Goal: Task Accomplishment & Management: Manage account settings

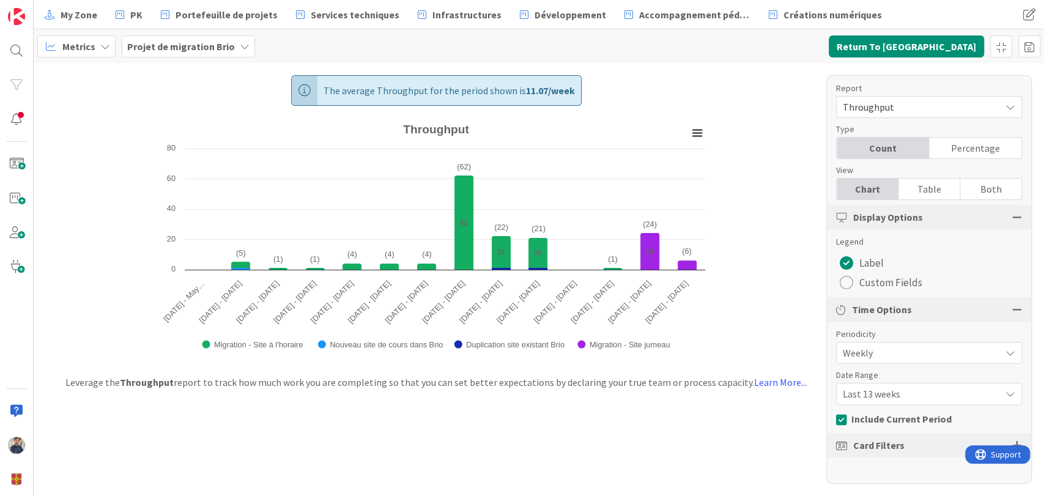
click at [141, 50] on b "Projet de migration Brio" at bounding box center [181, 46] width 108 height 12
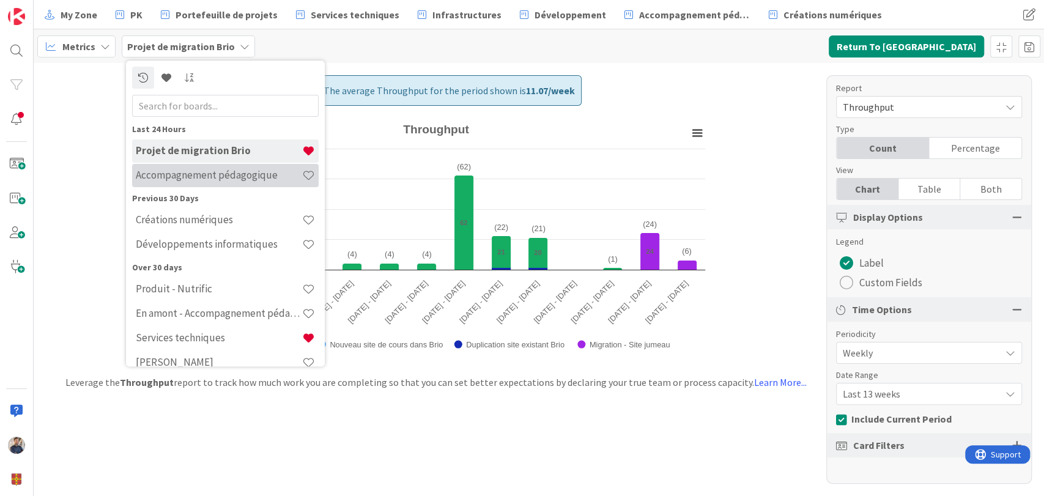
click at [188, 177] on h4 "Accompagnement pédagogique" at bounding box center [219, 175] width 166 height 12
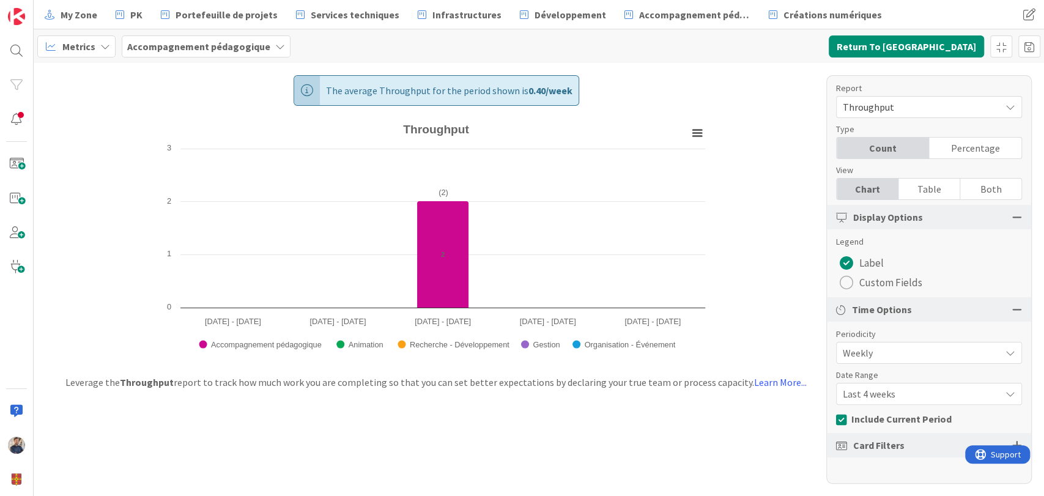
click at [920, 105] on span "Throughput" at bounding box center [919, 107] width 152 height 17
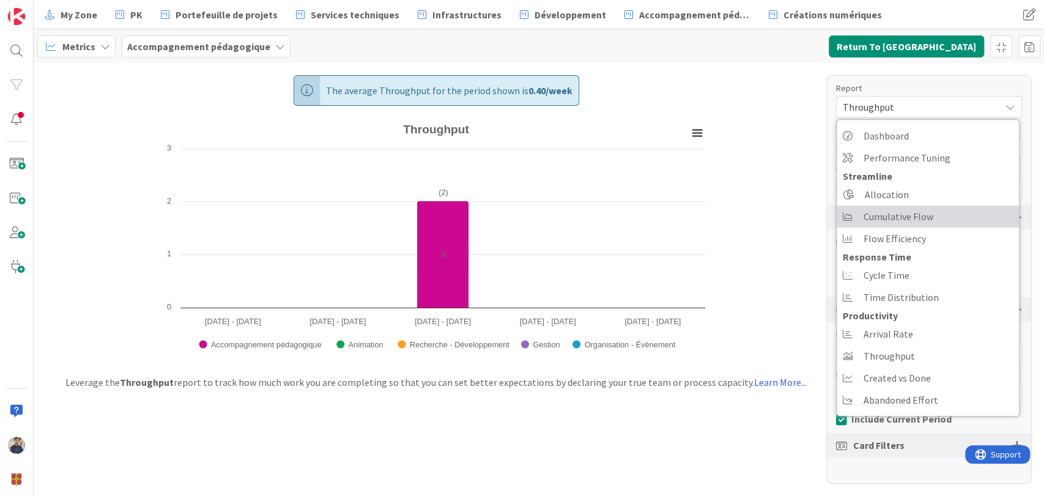
click at [903, 216] on span "Cumulative Flow" at bounding box center [899, 216] width 70 height 18
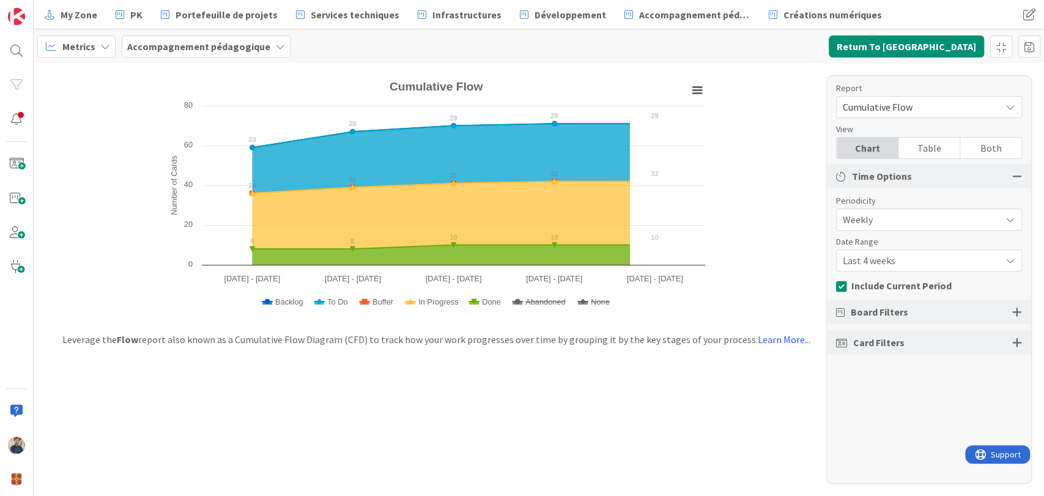
click at [902, 228] on span "Last 4 weeks" at bounding box center [919, 219] width 152 height 17
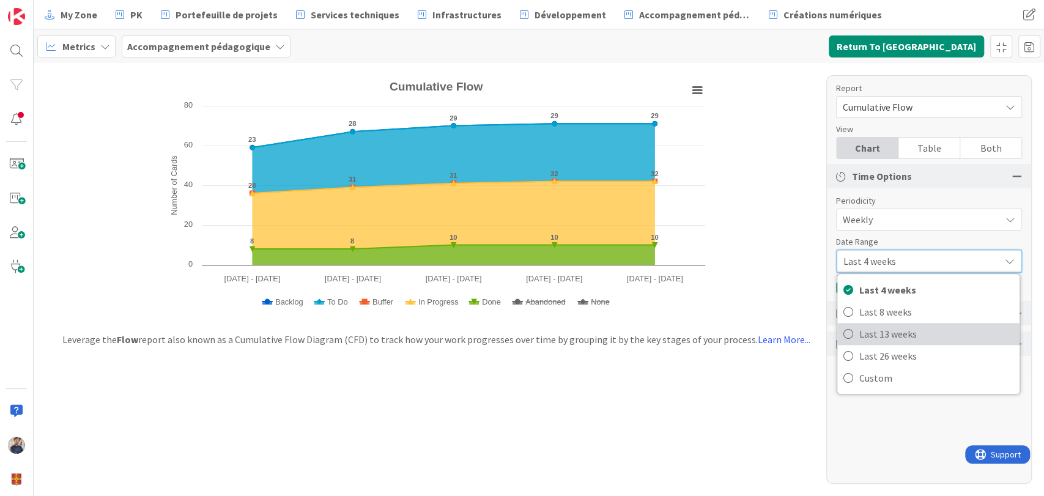
click at [893, 334] on span "Last 13 weeks" at bounding box center [937, 334] width 154 height 18
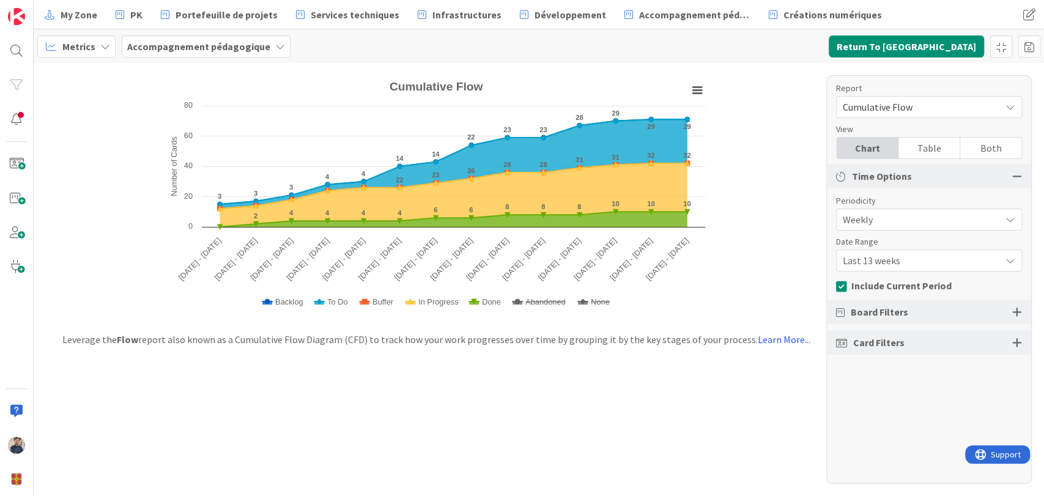
click at [901, 228] on span "Last 13 weeks" at bounding box center [919, 219] width 152 height 17
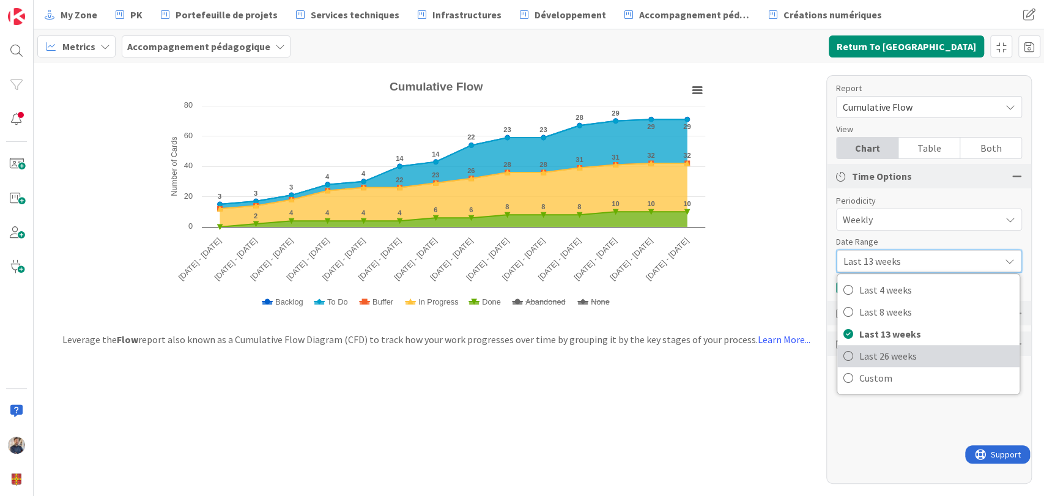
click at [895, 351] on span "Last 26 weeks" at bounding box center [937, 356] width 154 height 18
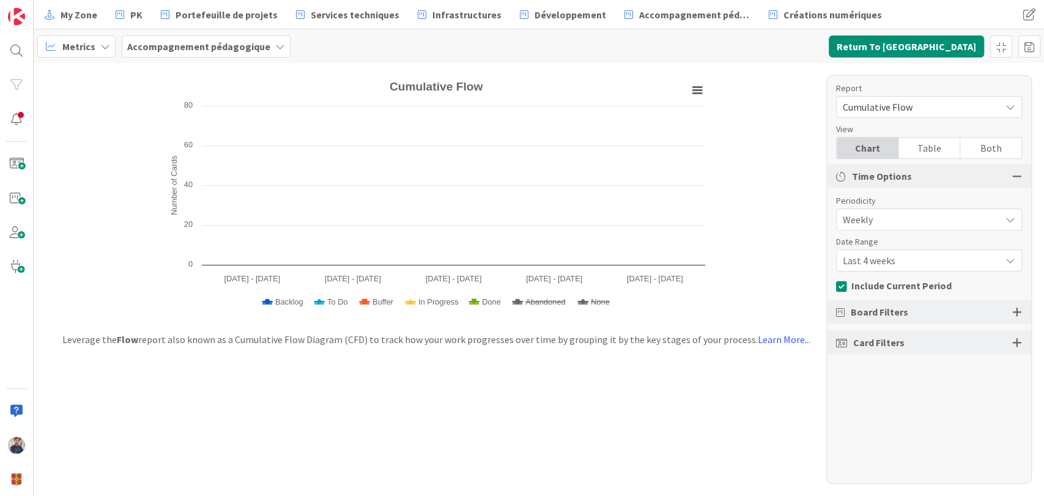
click at [97, 44] on div "Metrics" at bounding box center [76, 46] width 78 height 22
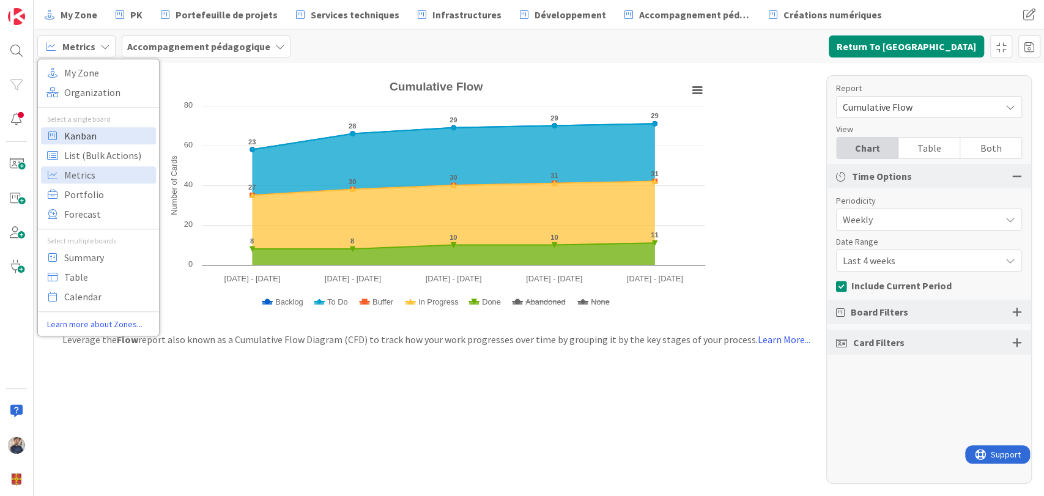
click at [100, 135] on span "Kanban" at bounding box center [108, 136] width 88 height 18
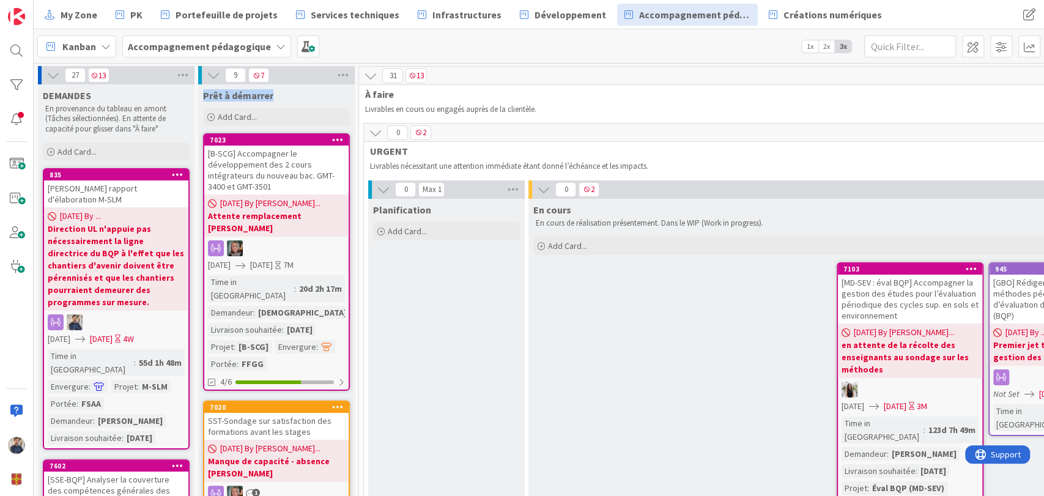
drag, startPoint x: 204, startPoint y: 94, endPoint x: 283, endPoint y: 97, distance: 79.0
click at [283, 97] on div "Prêt à démarrer" at bounding box center [276, 95] width 147 height 12
click at [212, 48] on b "Accompagnement pédagogique" at bounding box center [199, 46] width 143 height 12
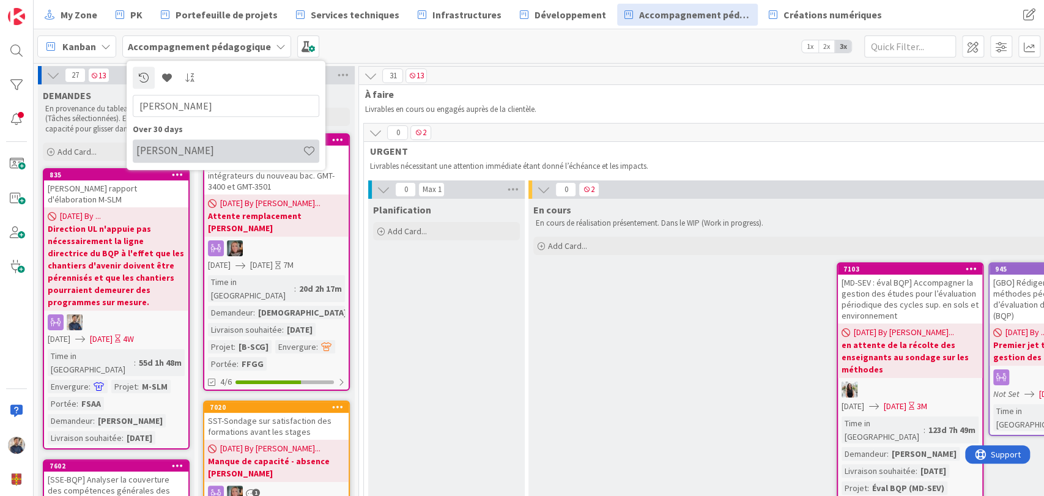
type input "sarah"
click at [213, 146] on h4 "[PERSON_NAME]" at bounding box center [219, 151] width 166 height 12
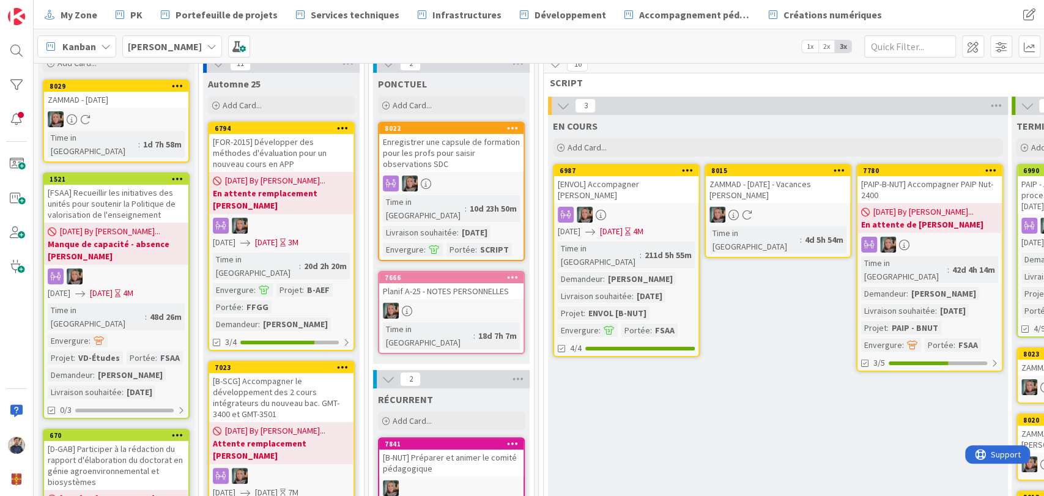
scroll to position [40, 0]
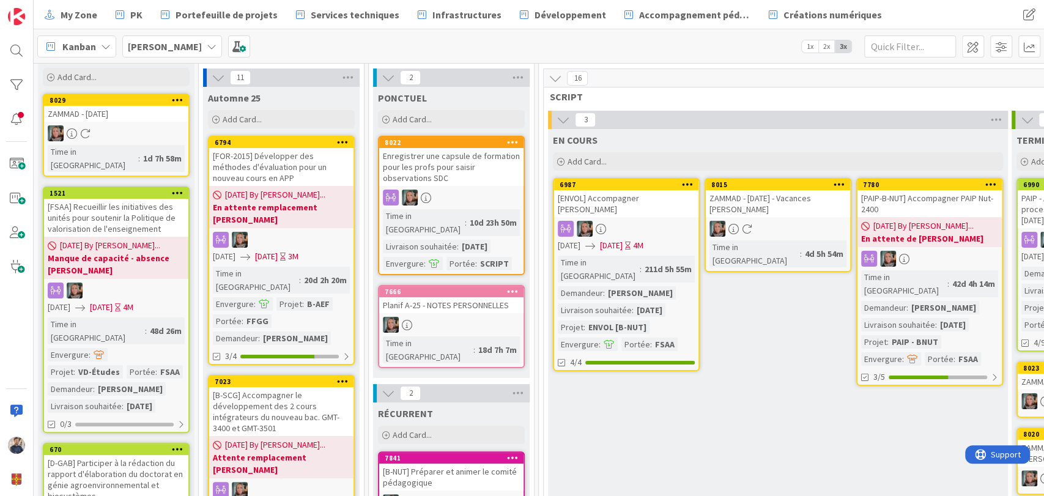
click at [215, 75] on icon at bounding box center [218, 77] width 13 height 13
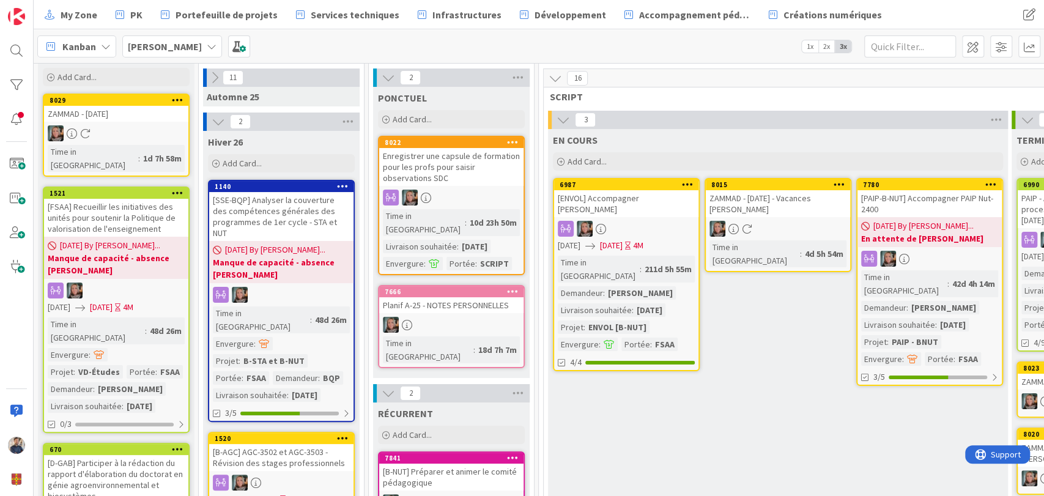
scroll to position [0, 0]
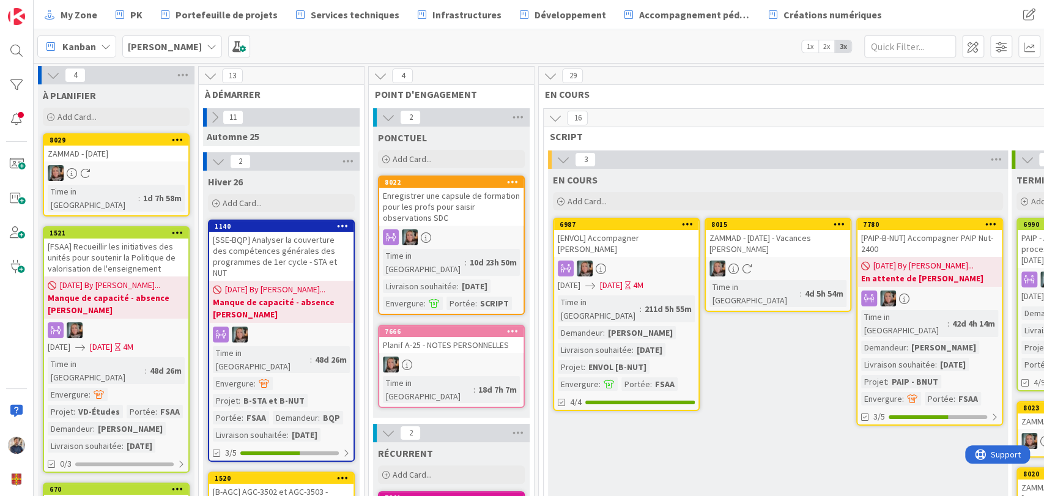
click at [212, 161] on icon at bounding box center [218, 161] width 13 height 13
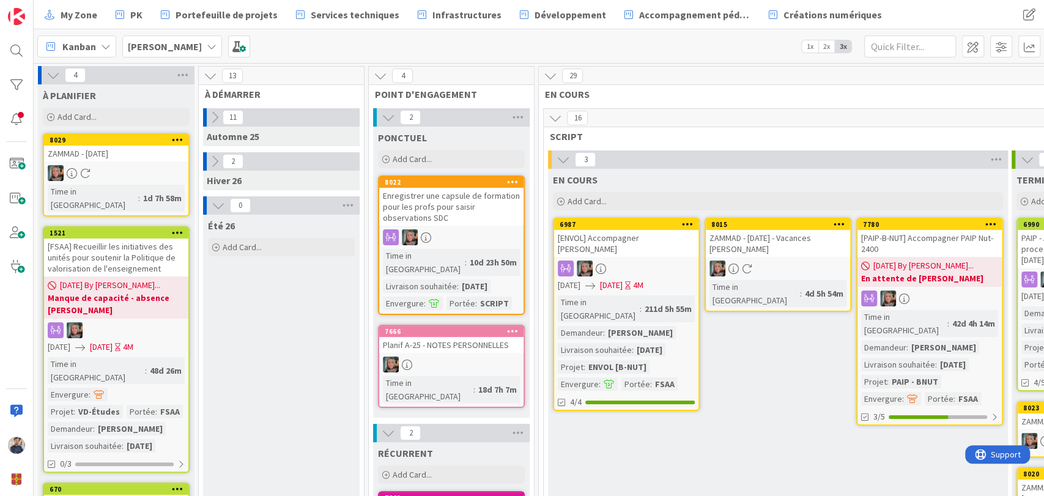
click at [190, 42] on b "[PERSON_NAME]" at bounding box center [165, 46] width 74 height 12
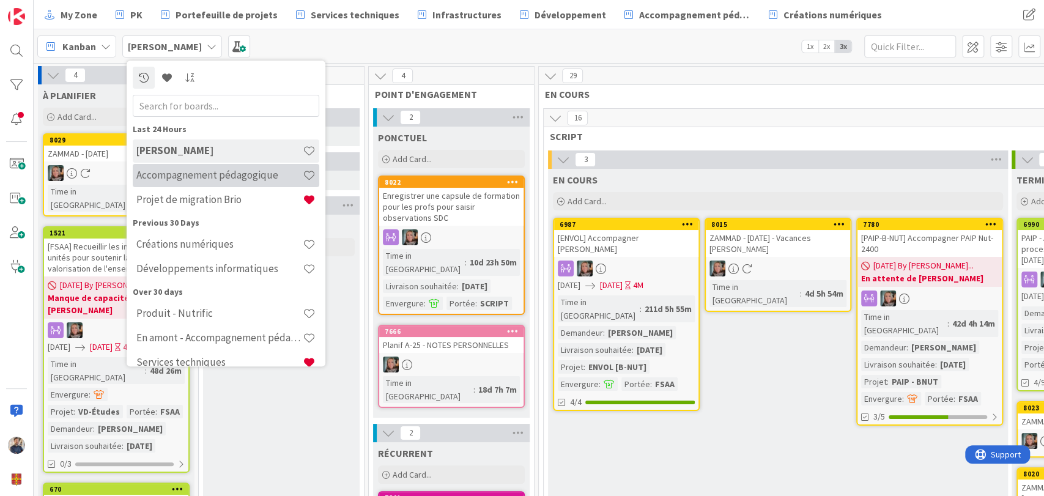
click at [171, 173] on h4 "Accompagnement pédagogique" at bounding box center [219, 175] width 166 height 12
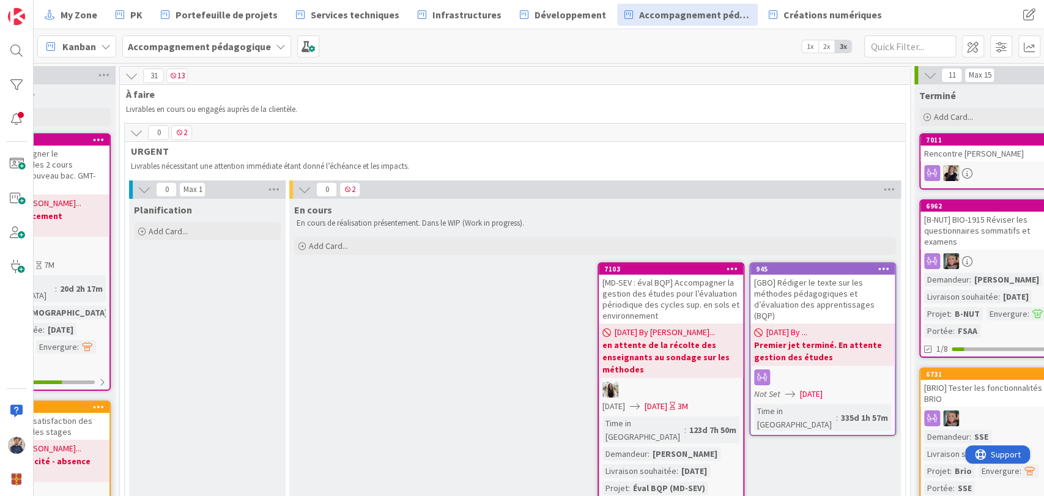
scroll to position [1003, 239]
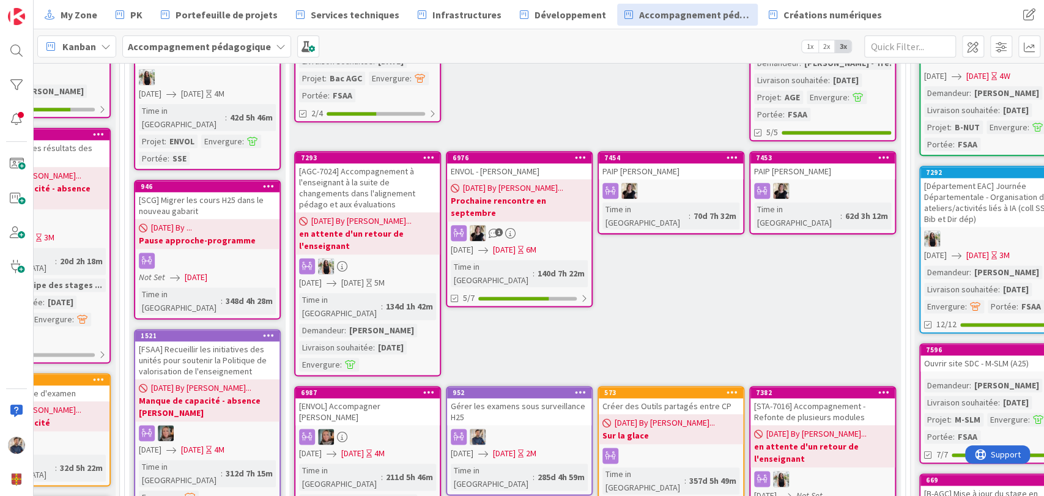
click at [364, 163] on div "[AGC-7024] Accompagnement à l'enseignant à la suite de changements dans l'align…" at bounding box center [368, 187] width 144 height 49
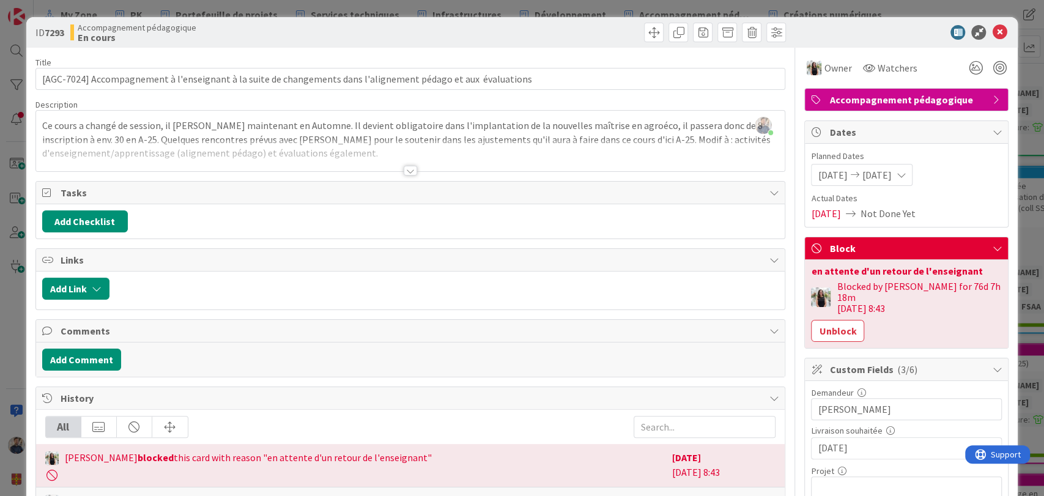
click at [404, 168] on div at bounding box center [410, 171] width 13 height 10
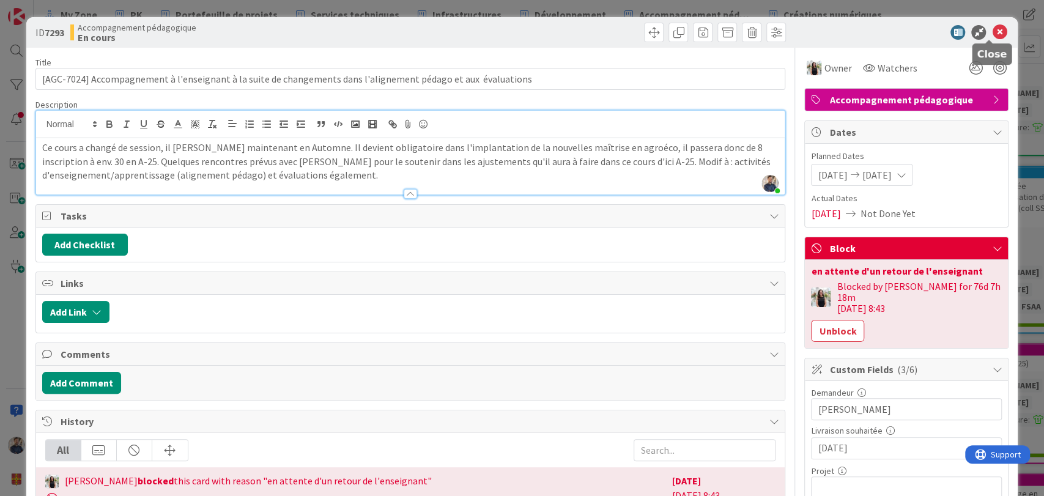
click at [992, 33] on icon at bounding box center [999, 32] width 15 height 15
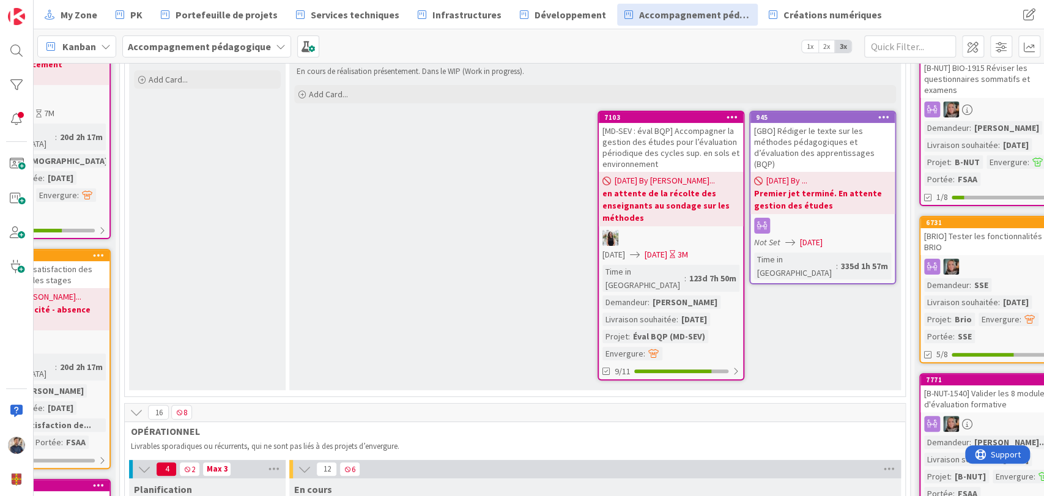
scroll to position [0, 239]
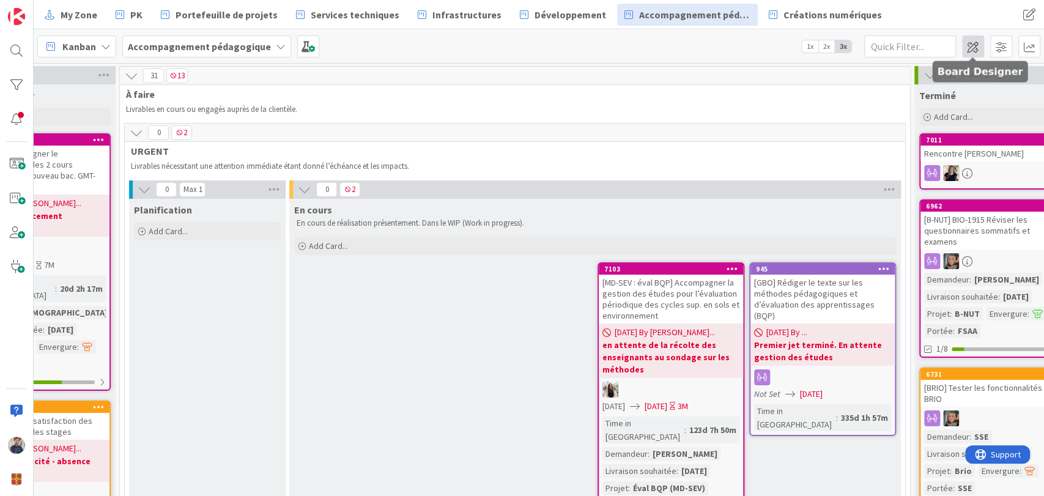
click at [973, 51] on span at bounding box center [973, 46] width 22 height 22
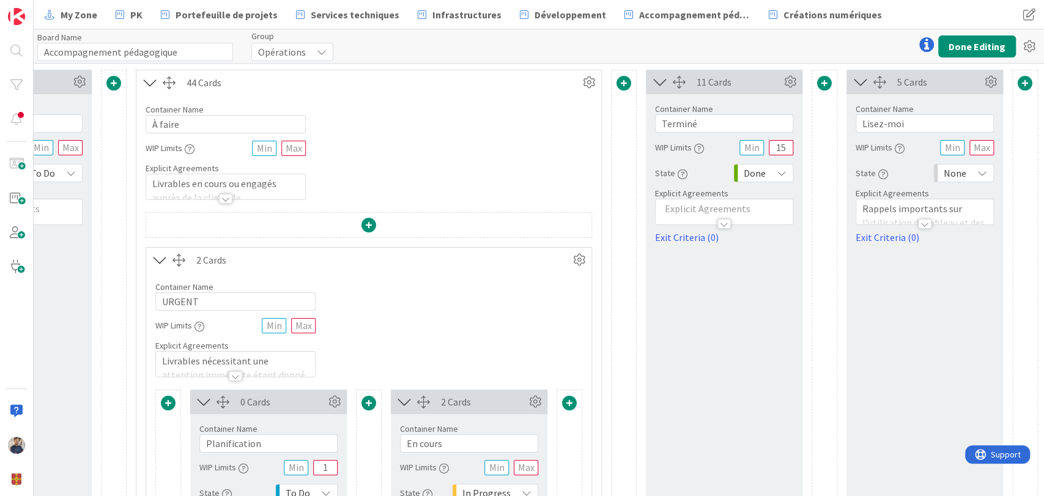
scroll to position [0, 350]
click at [617, 84] on span at bounding box center [624, 83] width 15 height 15
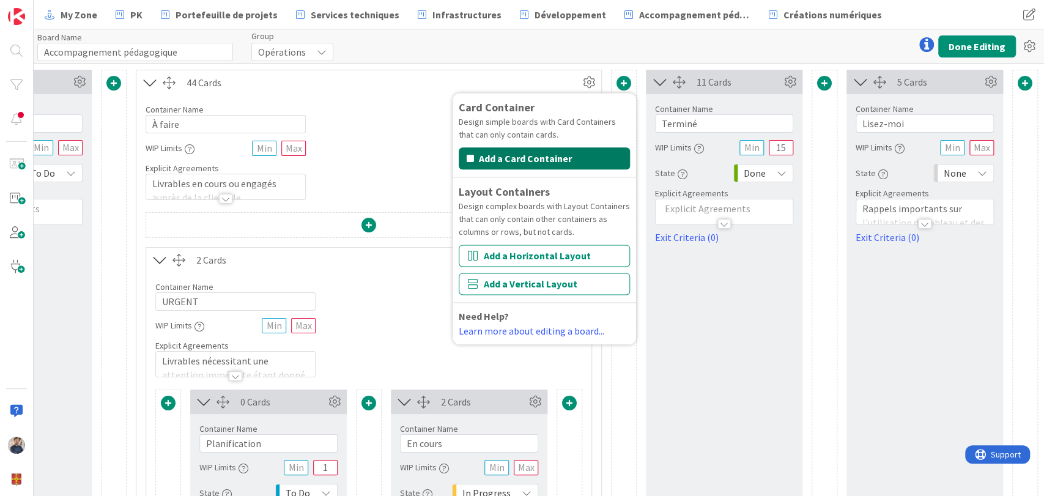
click at [573, 152] on button "Add a Card Container" at bounding box center [544, 158] width 171 height 22
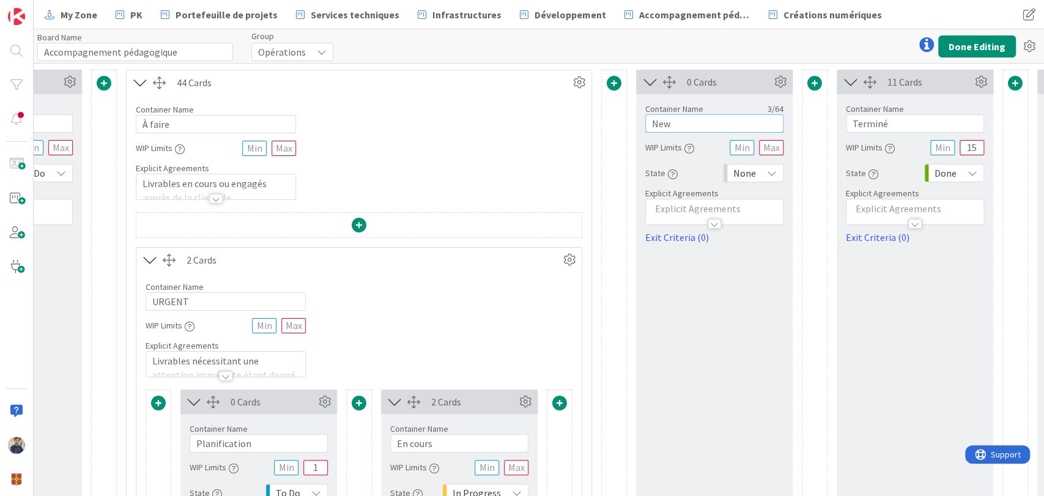
click at [699, 126] on input "New" at bounding box center [715, 123] width 138 height 18
type input "Validation"
click at [749, 177] on span "None" at bounding box center [745, 173] width 23 height 17
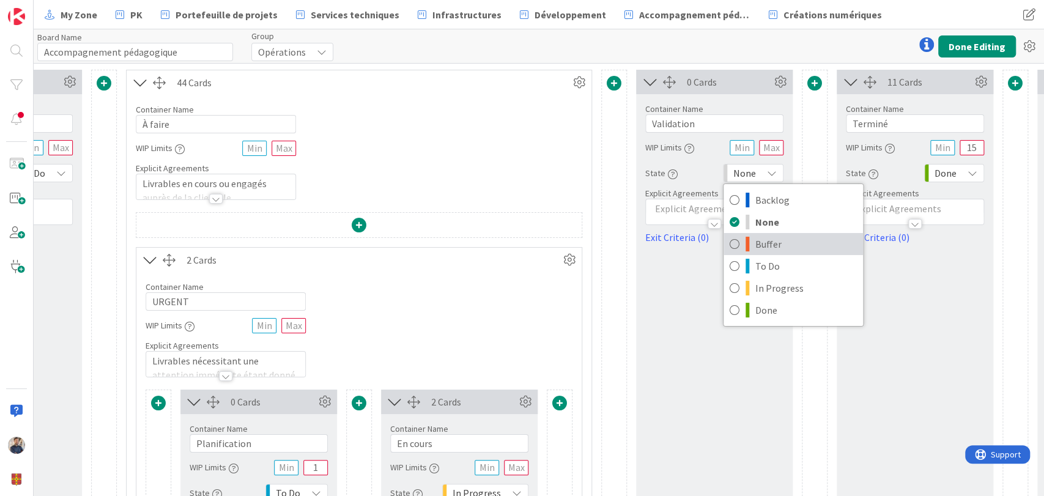
click at [756, 242] on span "Buffer" at bounding box center [807, 244] width 102 height 18
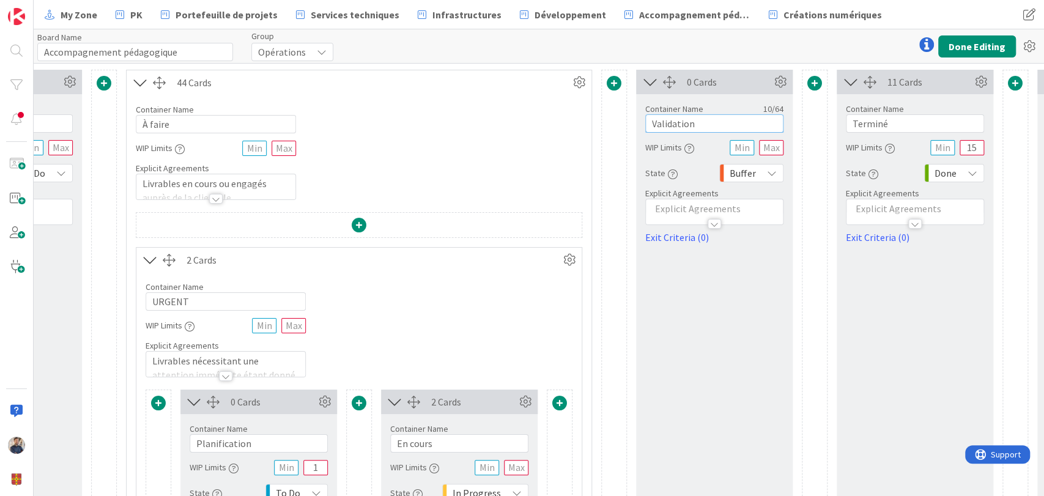
click at [680, 122] on input "Validation" at bounding box center [715, 123] width 138 height 18
click at [704, 142] on div "WIP Limits" at bounding box center [715, 147] width 138 height 22
click at [974, 51] on button "Done Editing" at bounding box center [978, 46] width 78 height 22
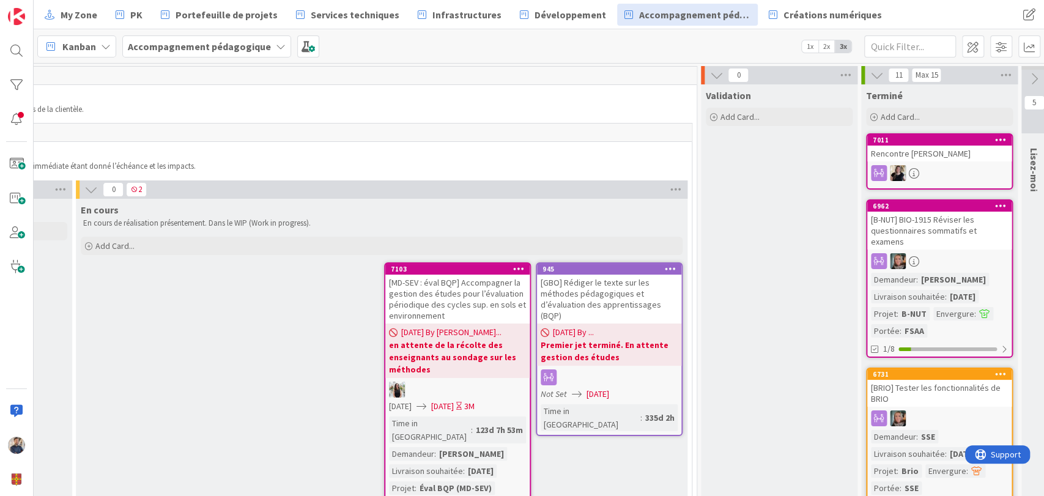
scroll to position [0, 535]
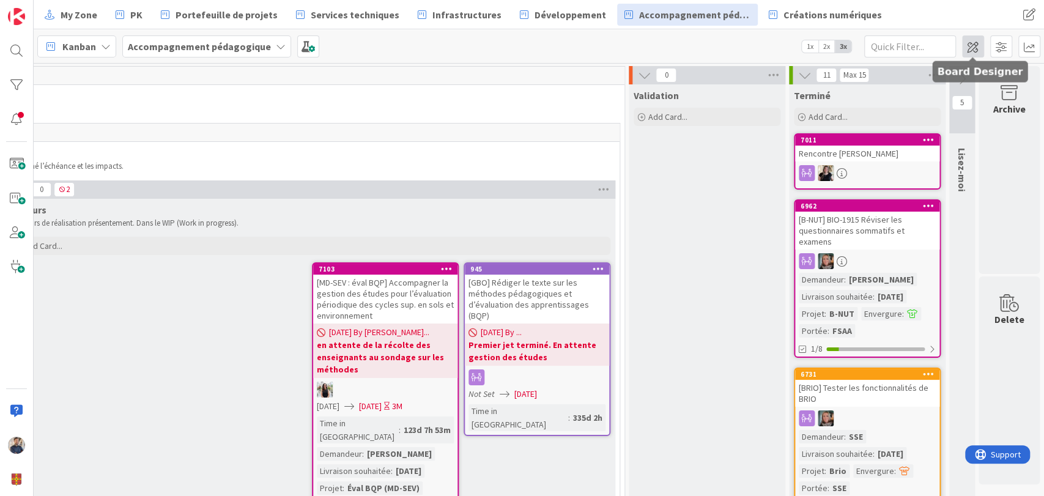
click at [971, 42] on span at bounding box center [973, 46] width 22 height 22
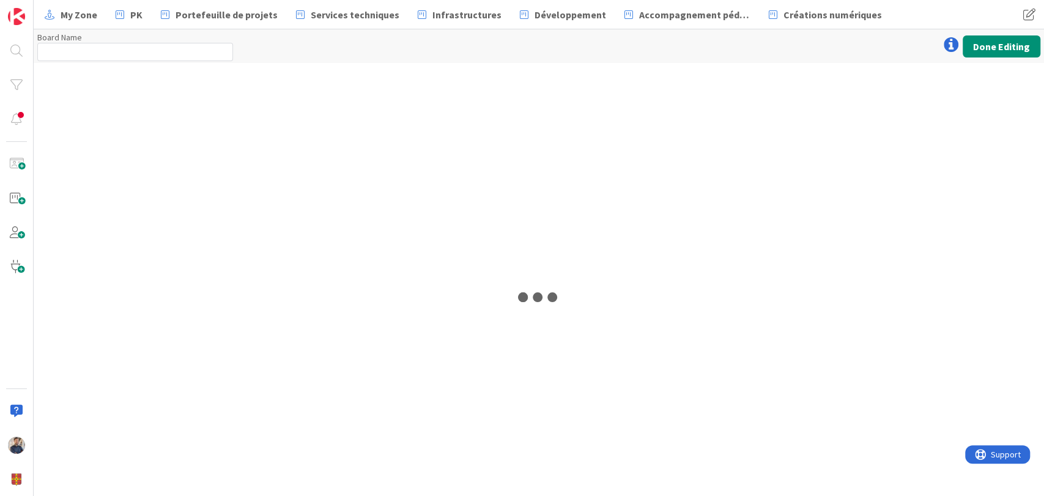
type input "Accompagnement pédagogique"
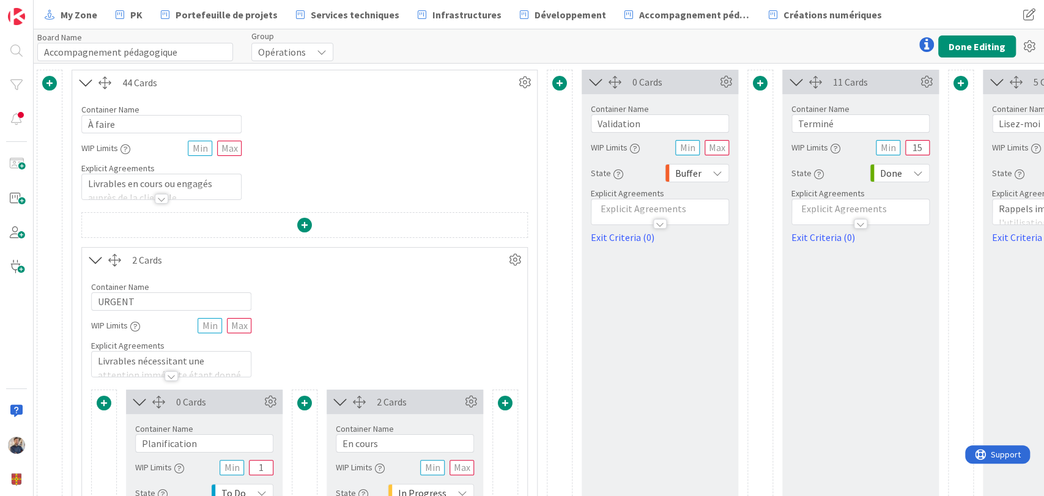
scroll to position [0, 551]
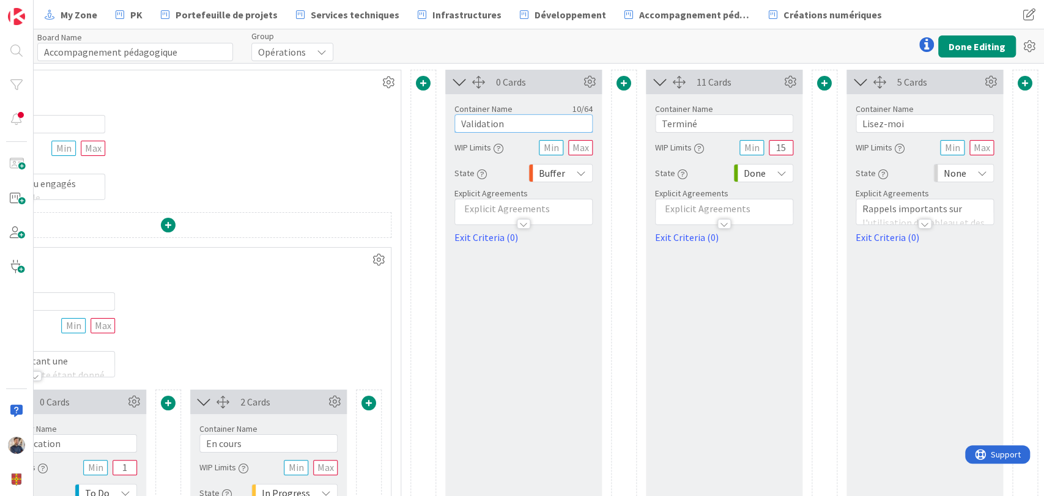
click at [520, 119] on input "Validation" at bounding box center [524, 123] width 138 height 18
type input "Validation / Relance"
click at [979, 39] on button "Done Editing" at bounding box center [978, 46] width 78 height 22
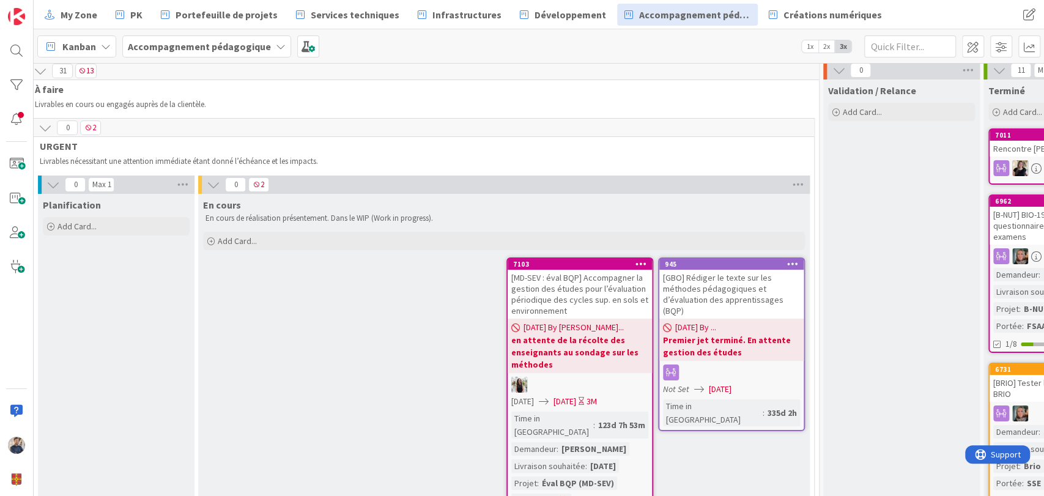
scroll to position [5, 330]
click at [979, 43] on span at bounding box center [973, 46] width 22 height 22
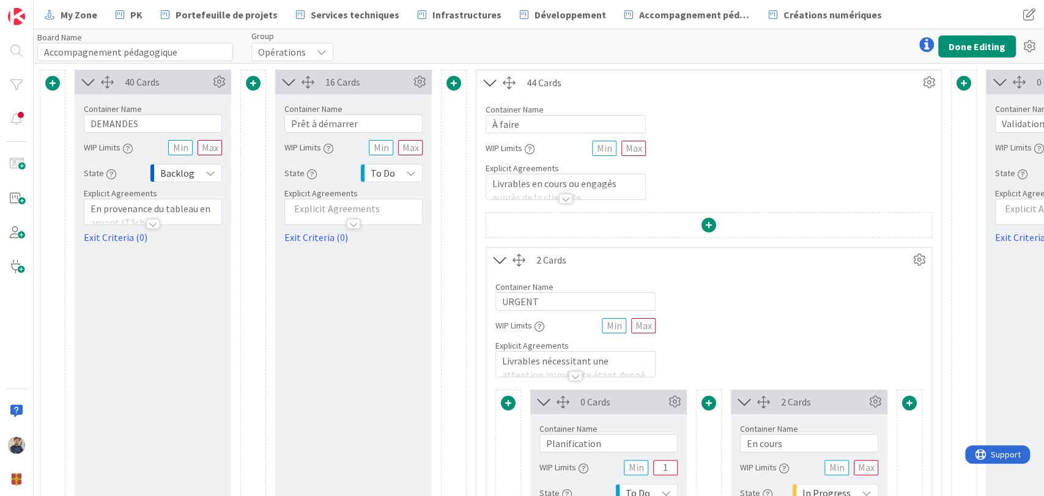
click at [451, 87] on span at bounding box center [454, 83] width 15 height 15
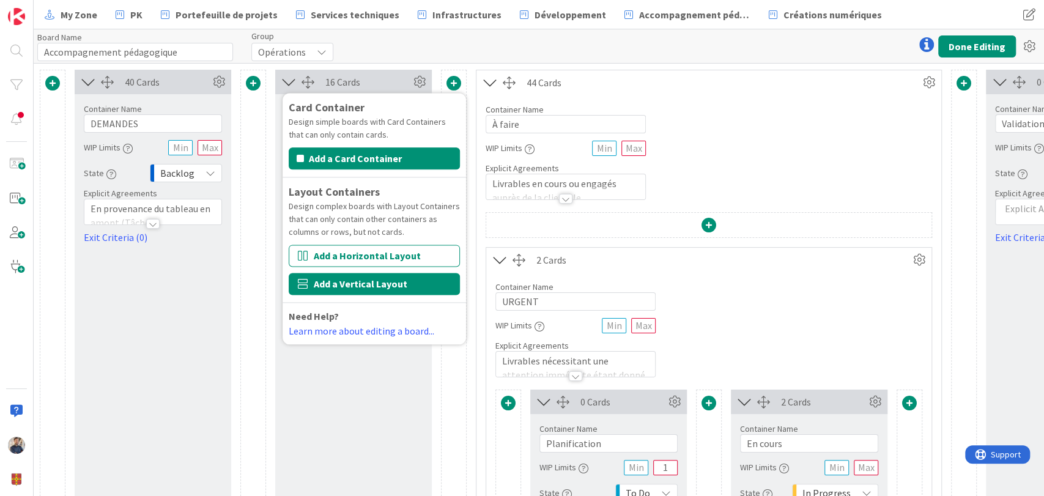
click at [377, 283] on button "Add a Vertical Layout" at bounding box center [374, 284] width 171 height 22
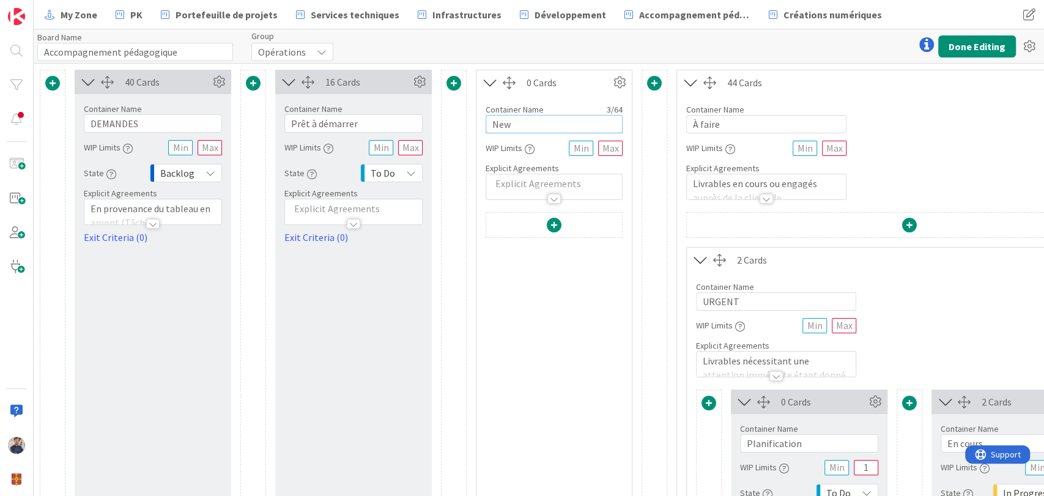
click at [538, 128] on input "New" at bounding box center [554, 124] width 137 height 18
type input "Prêt à démarrer"
click at [363, 128] on input "Prêt à démarrer" at bounding box center [354, 123] width 138 height 18
type input "Prêt à démarrer (ancien)"
click at [557, 221] on span at bounding box center [554, 225] width 15 height 15
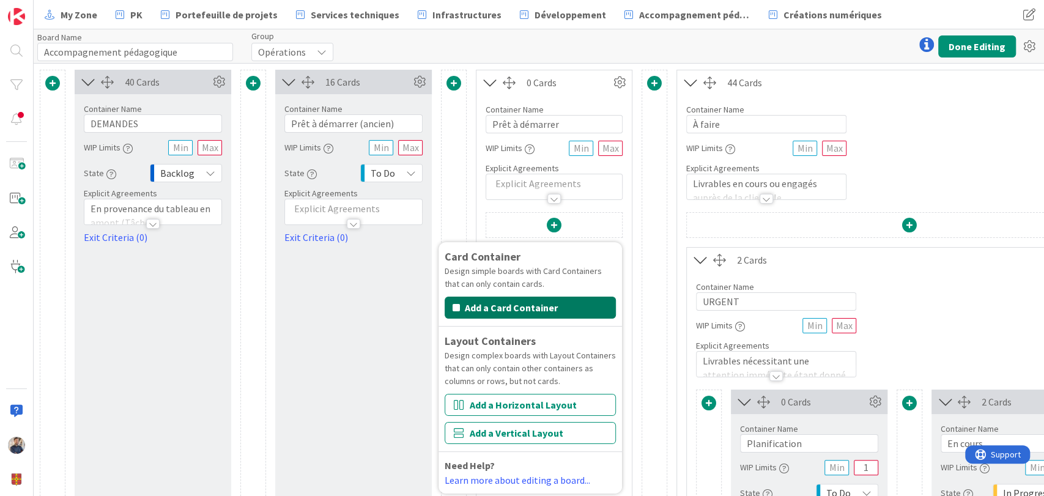
click at [508, 314] on button "Add a Card Container" at bounding box center [530, 308] width 171 height 22
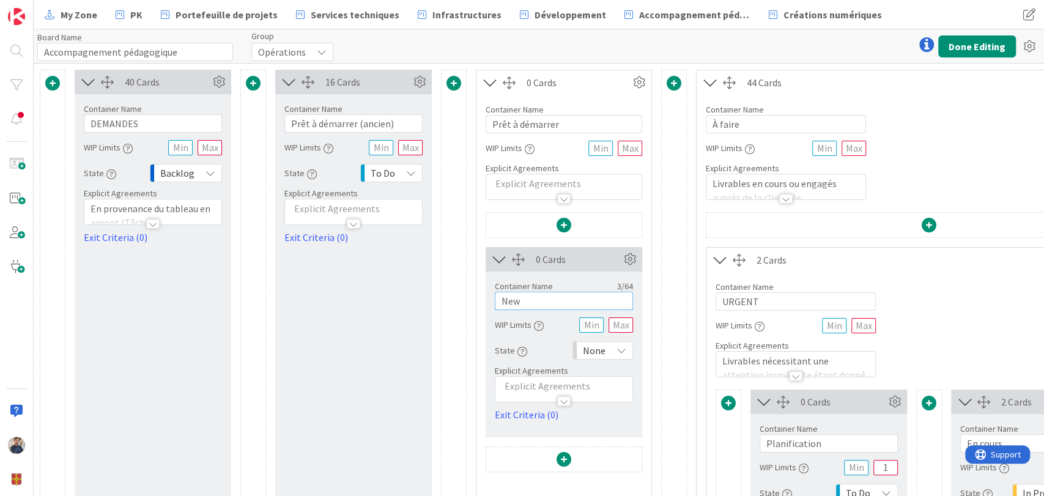
click at [538, 302] on input "New" at bounding box center [564, 301] width 138 height 18
type input "H26"
click at [617, 349] on icon at bounding box center [622, 351] width 10 height 10
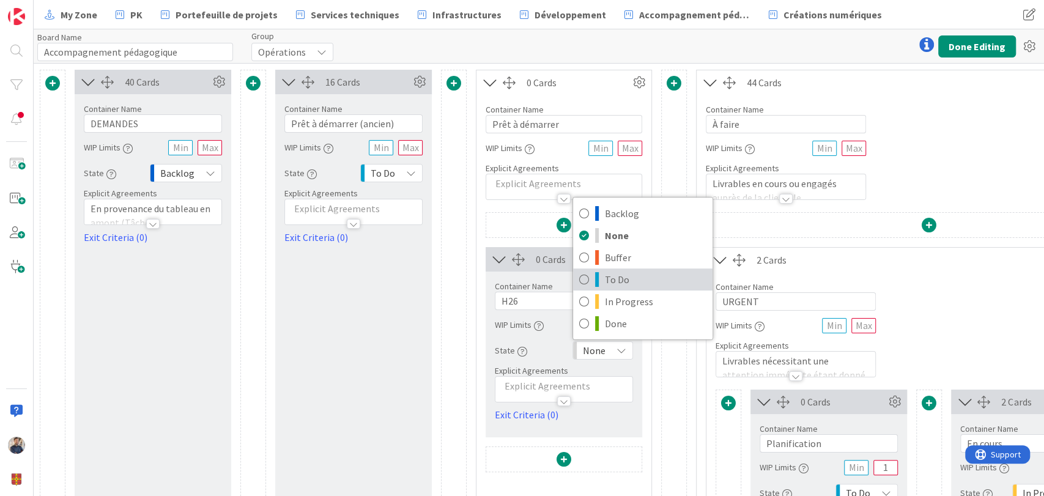
click at [631, 277] on span "To Do" at bounding box center [656, 279] width 102 height 18
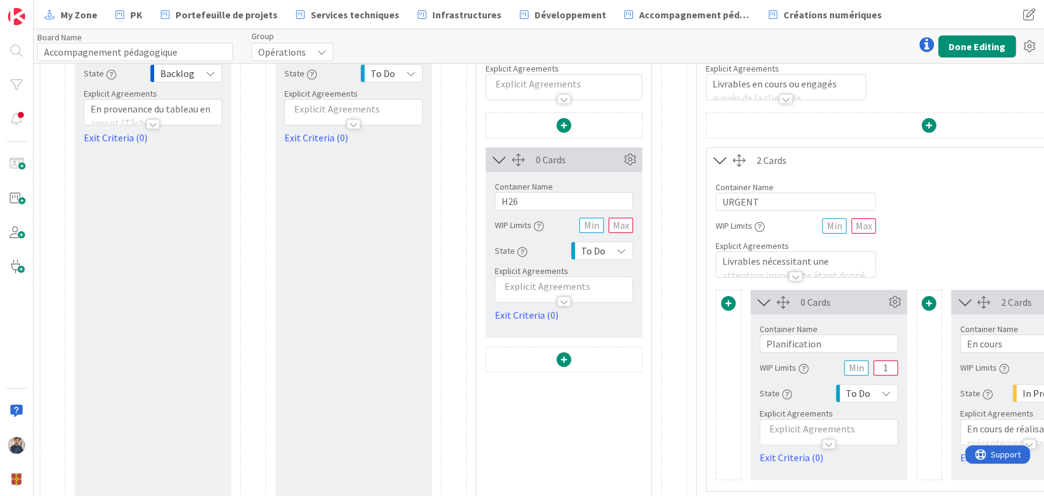
scroll to position [101, 0]
click at [565, 353] on span at bounding box center [564, 358] width 15 height 15
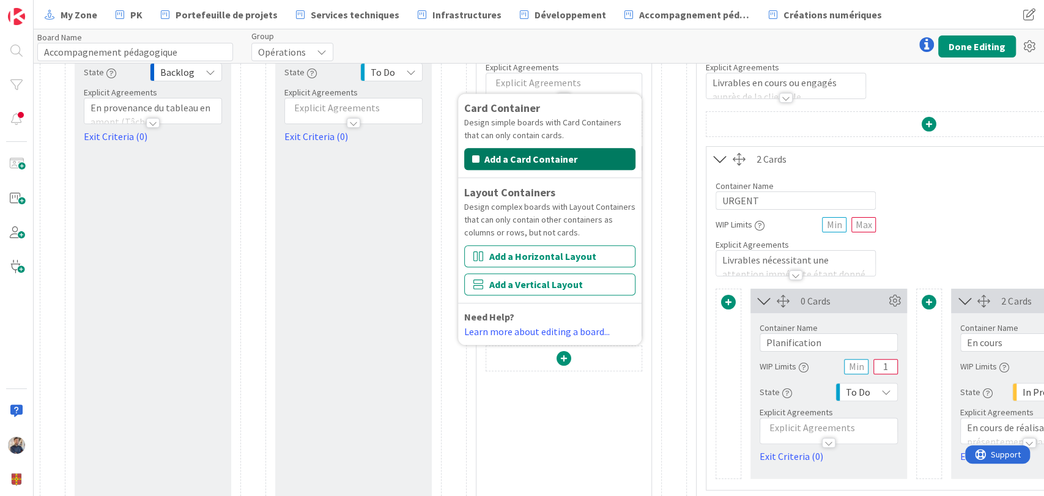
click at [551, 158] on button "Add a Card Container" at bounding box center [549, 159] width 171 height 22
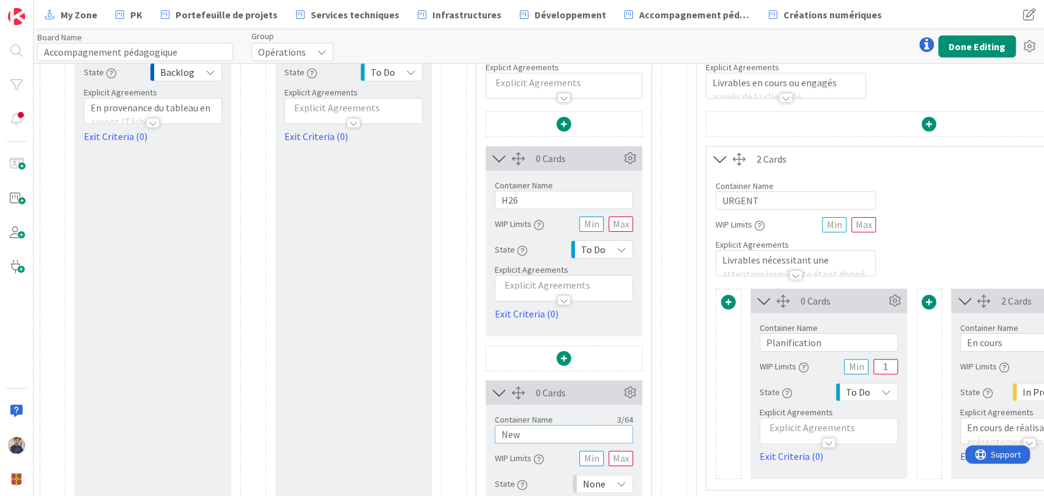
click at [524, 427] on input "New" at bounding box center [564, 434] width 138 height 18
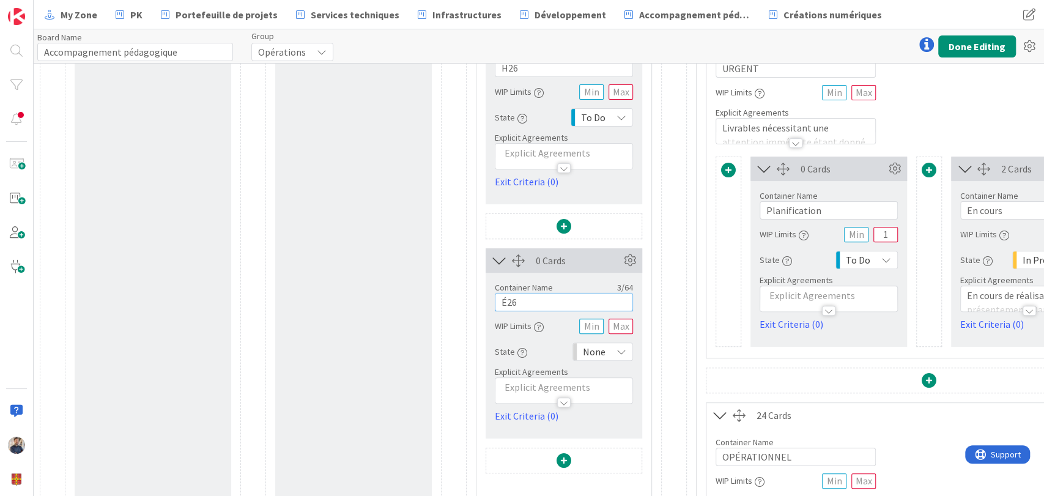
scroll to position [235, 0]
type input "É26"
click at [612, 349] on div "None" at bounding box center [603, 350] width 61 height 18
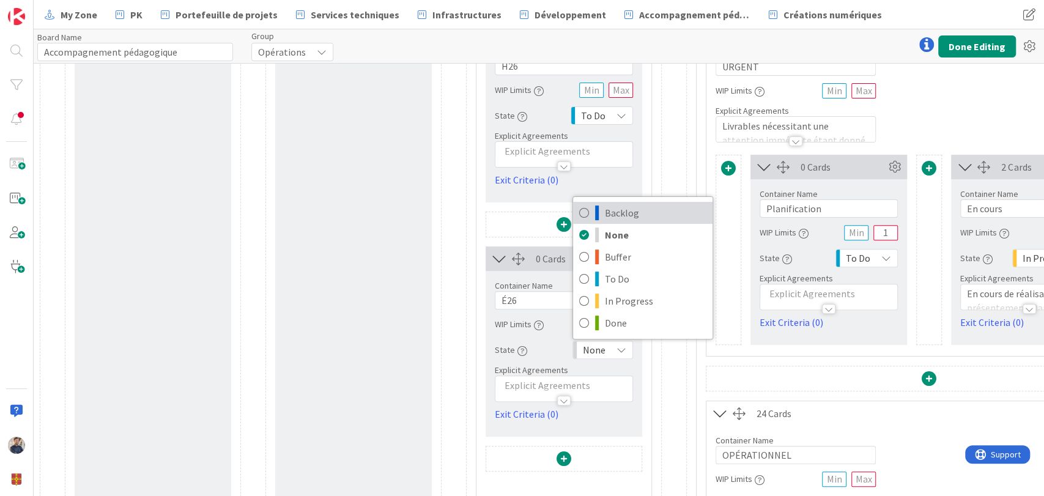
click at [616, 217] on span "Backlog" at bounding box center [656, 213] width 102 height 18
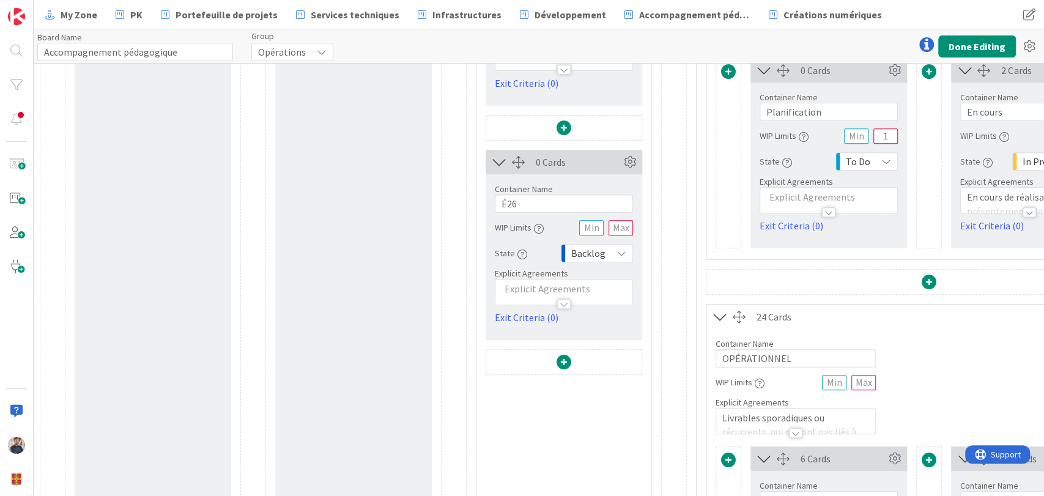
scroll to position [341, 0]
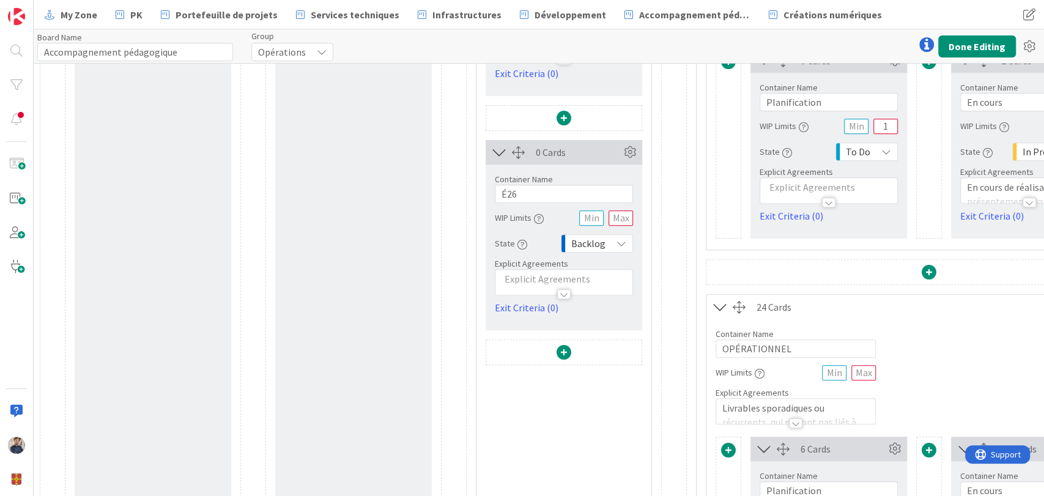
click at [558, 348] on span at bounding box center [564, 352] width 15 height 15
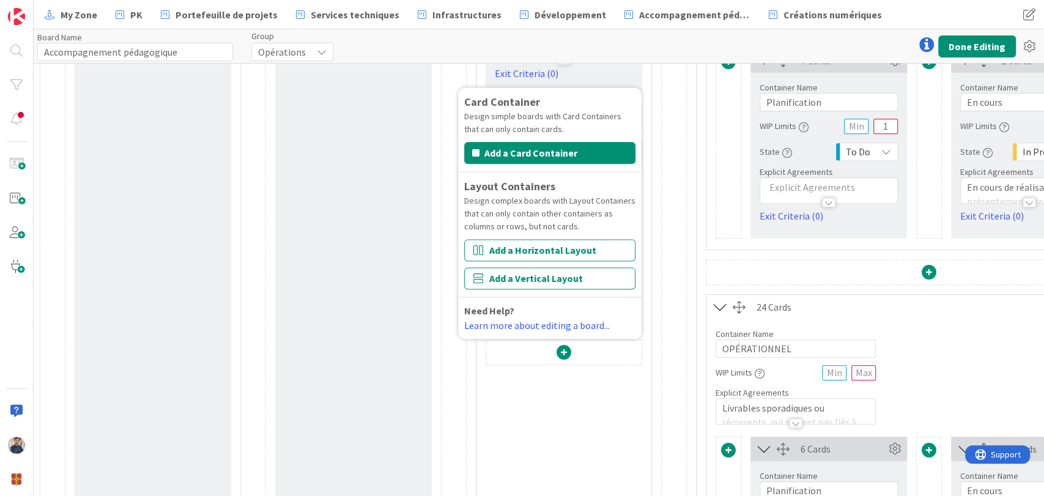
click at [442, 312] on div "Card Container Design simple boards with Card Containers that can only contain …" at bounding box center [454, 395] width 26 height 1334
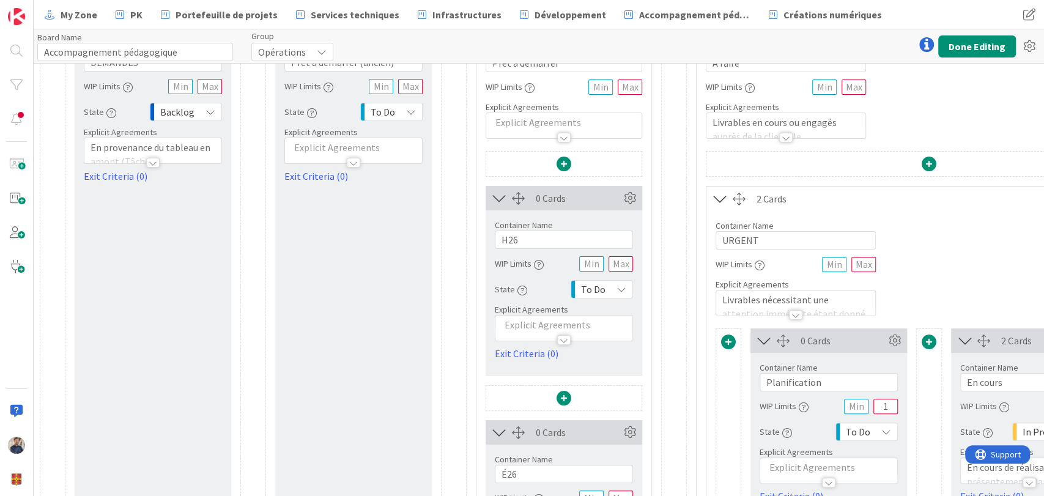
scroll to position [0, 0]
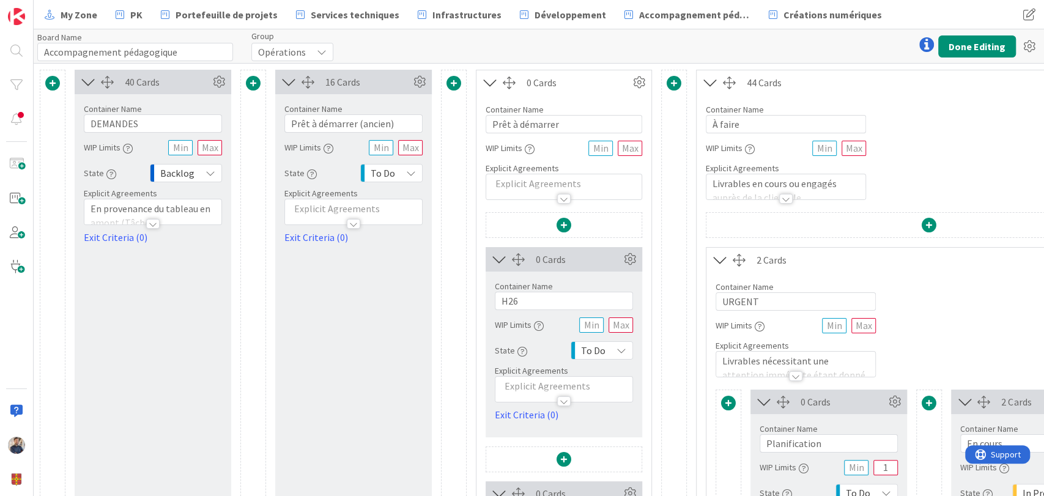
click at [601, 347] on span "To Do" at bounding box center [593, 350] width 24 height 17
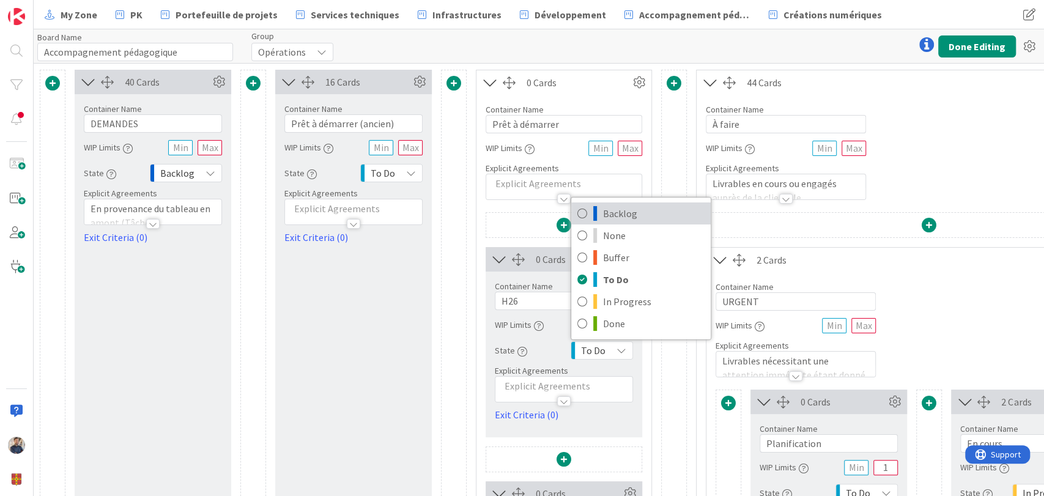
click at [628, 210] on span "Backlog" at bounding box center [654, 213] width 102 height 18
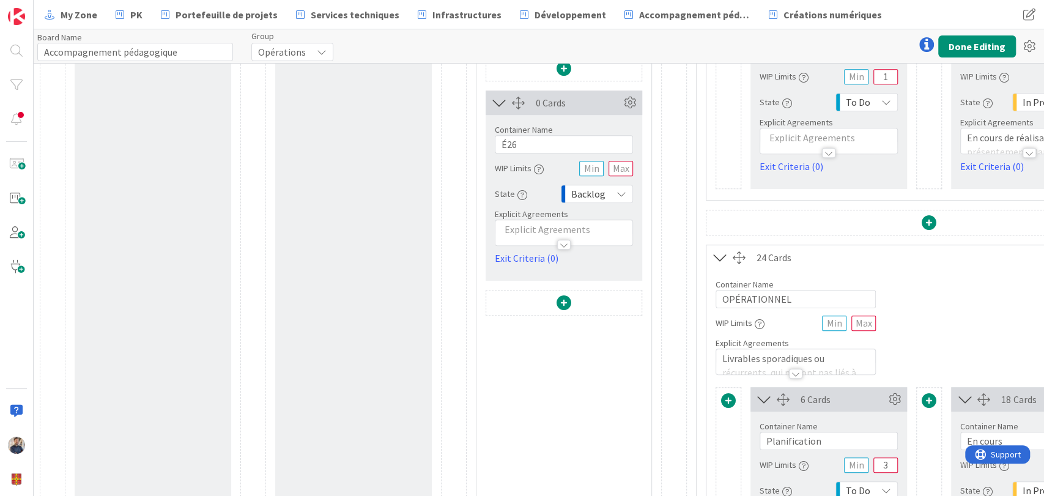
scroll to position [394, 0]
click at [559, 297] on span at bounding box center [564, 299] width 15 height 15
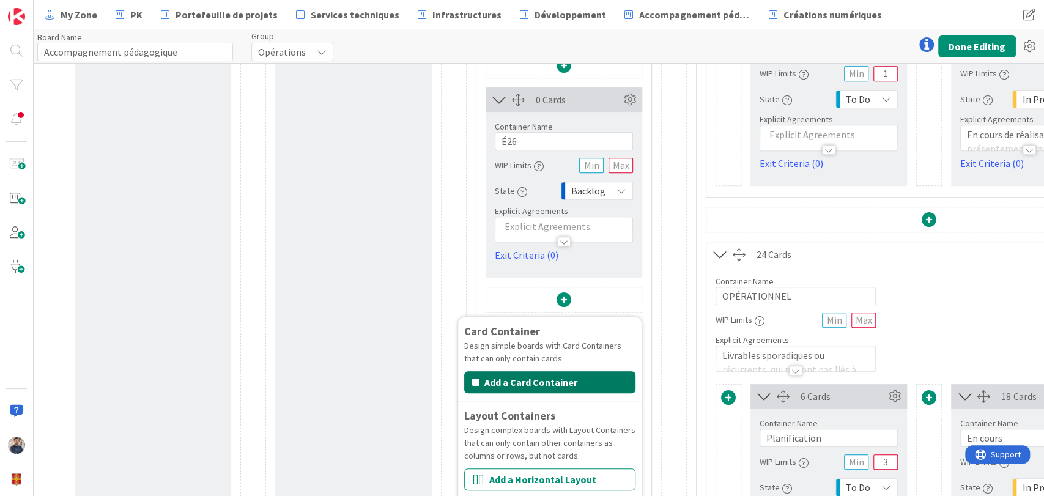
click at [529, 390] on button "Add a Card Container" at bounding box center [549, 382] width 171 height 22
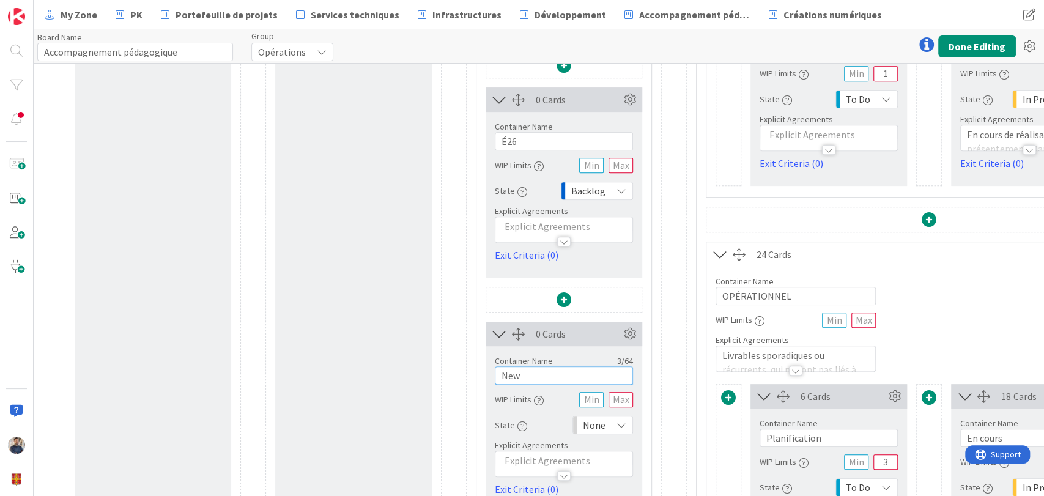
click at [535, 374] on input "New" at bounding box center [564, 376] width 138 height 18
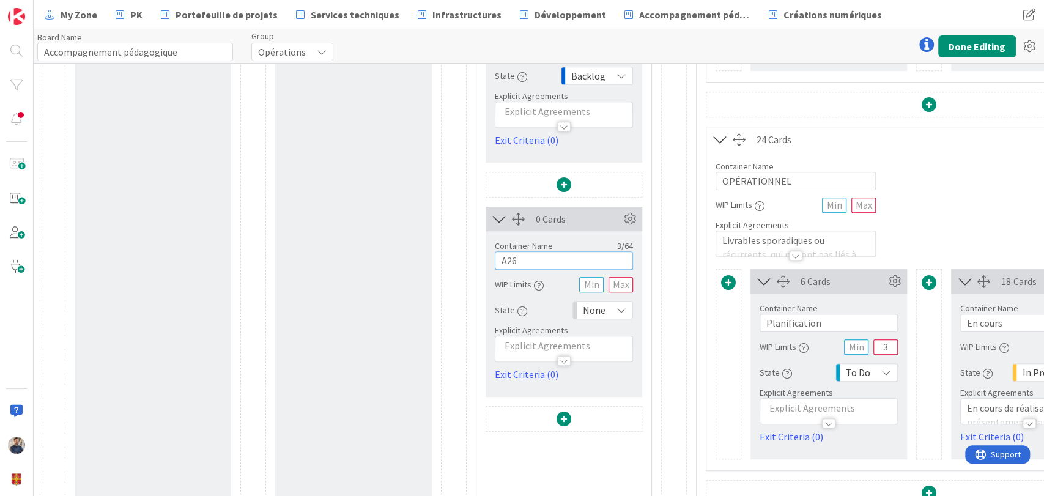
scroll to position [511, 0]
type input "A26"
click at [610, 308] on div "None" at bounding box center [603, 308] width 61 height 18
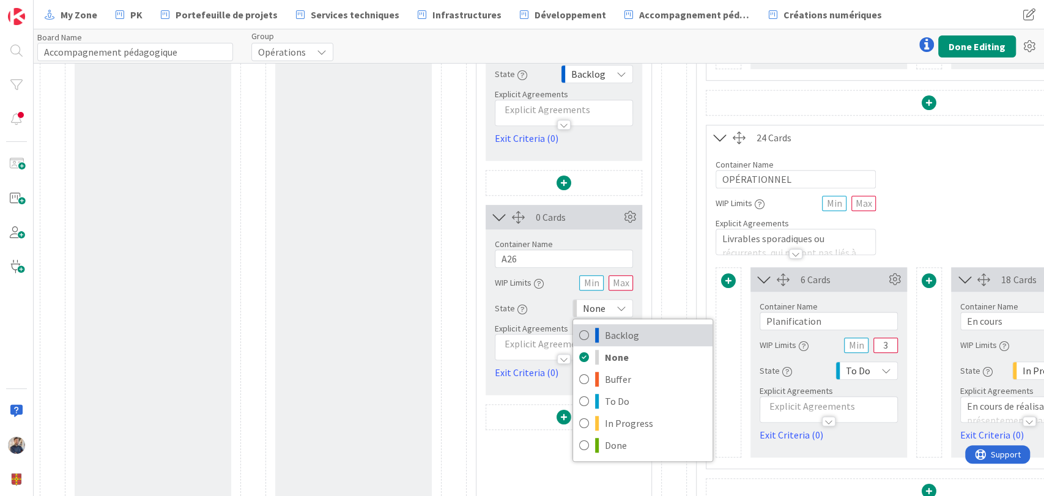
click at [615, 335] on span "Backlog" at bounding box center [656, 335] width 102 height 18
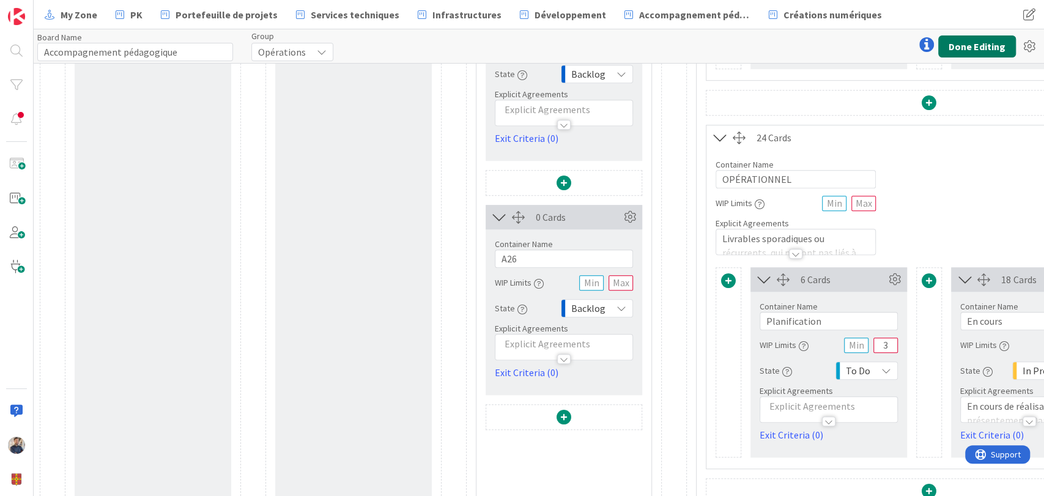
click at [973, 42] on button "Done Editing" at bounding box center [978, 46] width 78 height 22
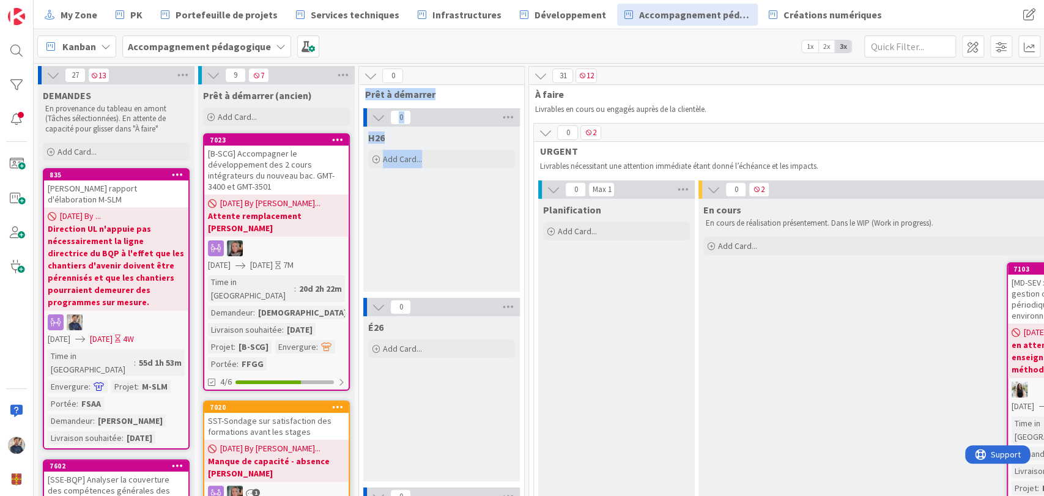
drag, startPoint x: 526, startPoint y: 70, endPoint x: 461, endPoint y: 187, distance: 134.2
click at [460, 230] on div "H26 Add Card..." at bounding box center [441, 209] width 157 height 165
click at [969, 44] on span at bounding box center [973, 46] width 22 height 22
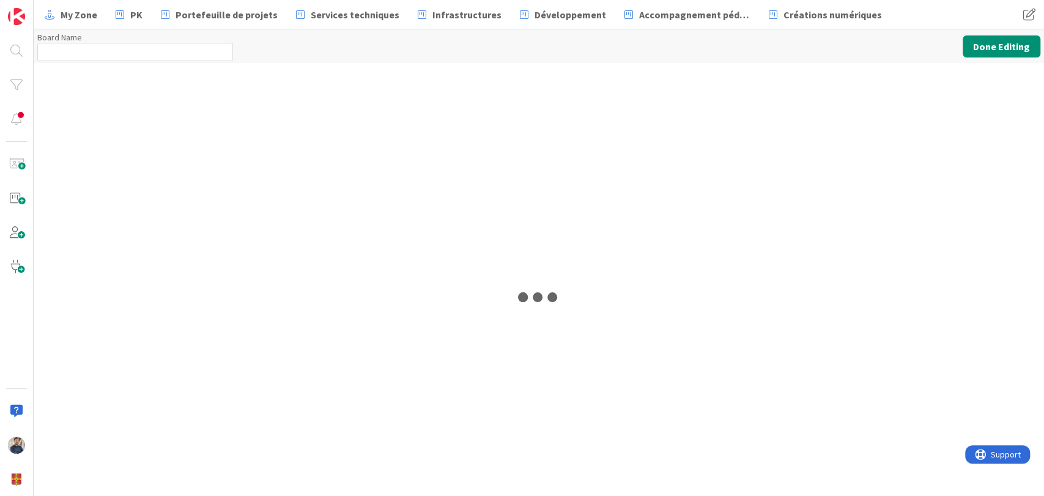
type input "Accompagnement pédagogique"
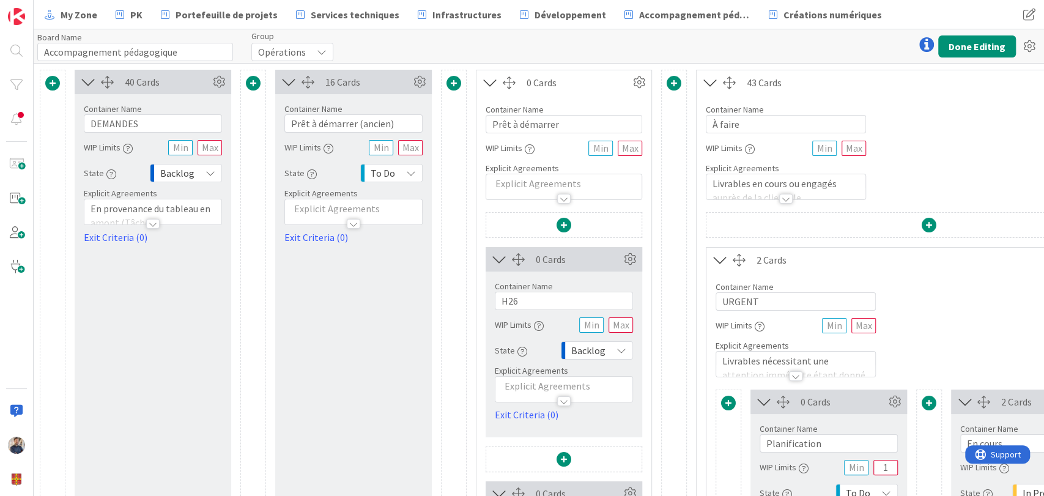
click at [563, 221] on span at bounding box center [564, 225] width 15 height 15
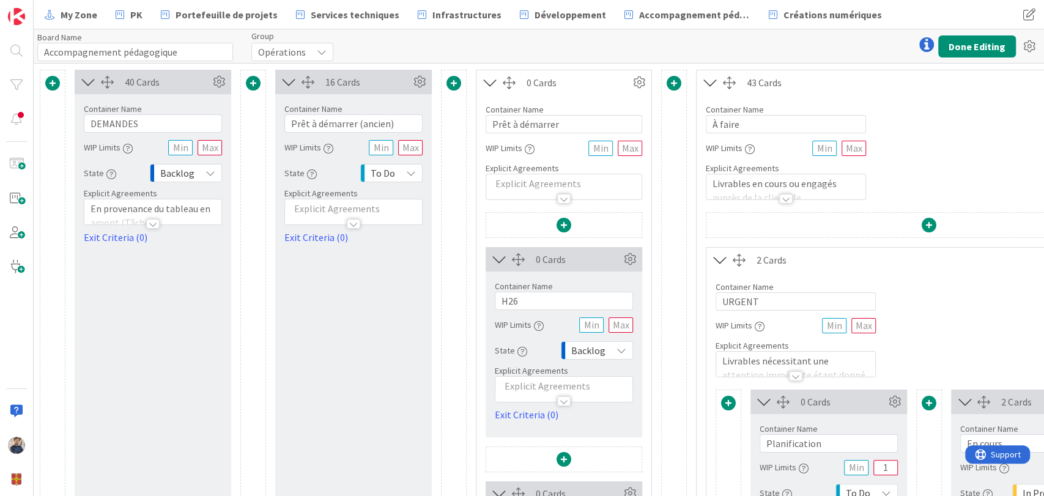
click at [674, 78] on span at bounding box center [674, 83] width 15 height 15
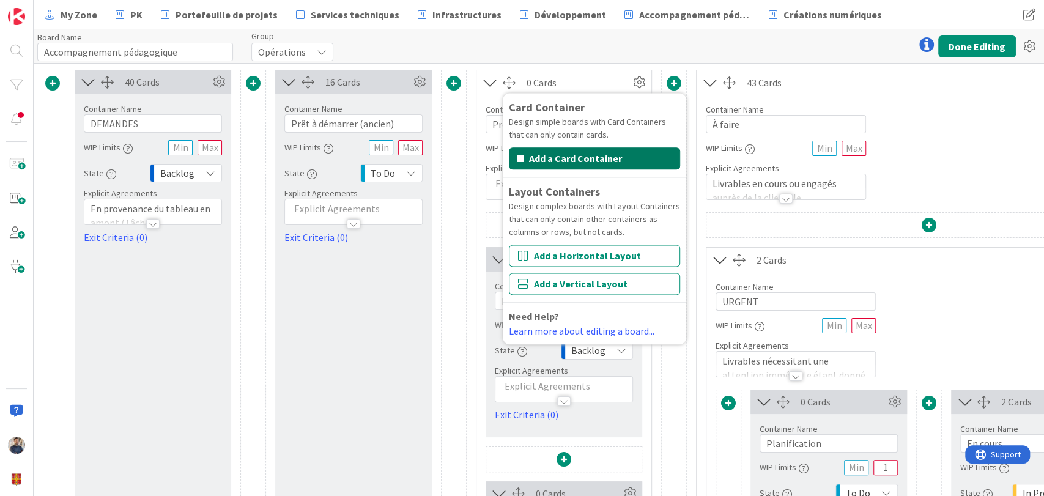
click at [599, 153] on button "Add a Card Container" at bounding box center [594, 158] width 171 height 22
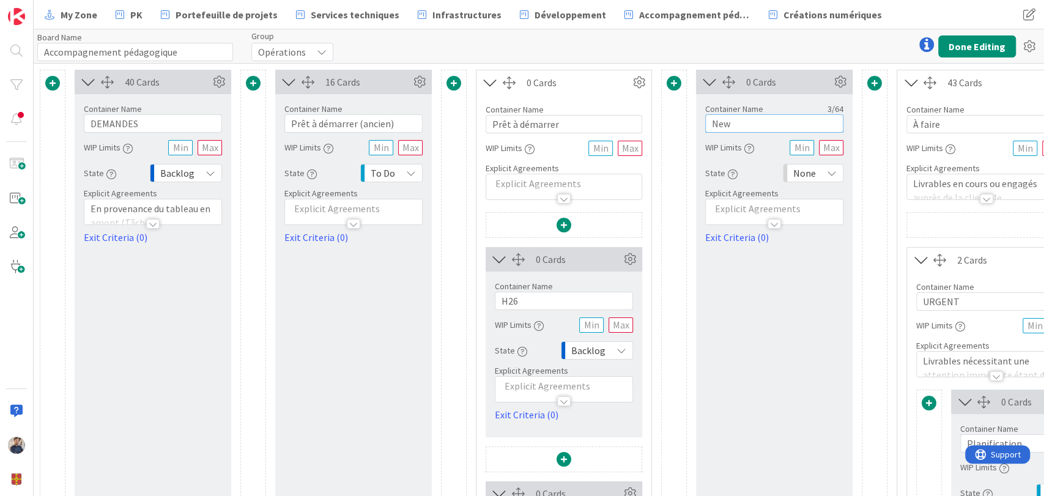
click at [749, 132] on input "New" at bounding box center [774, 123] width 138 height 18
type input "A25"
click at [806, 174] on span "None" at bounding box center [805, 173] width 23 height 17
click at [827, 262] on span "To Do" at bounding box center [867, 266] width 102 height 18
click at [965, 46] on button "Done Editing" at bounding box center [978, 46] width 78 height 22
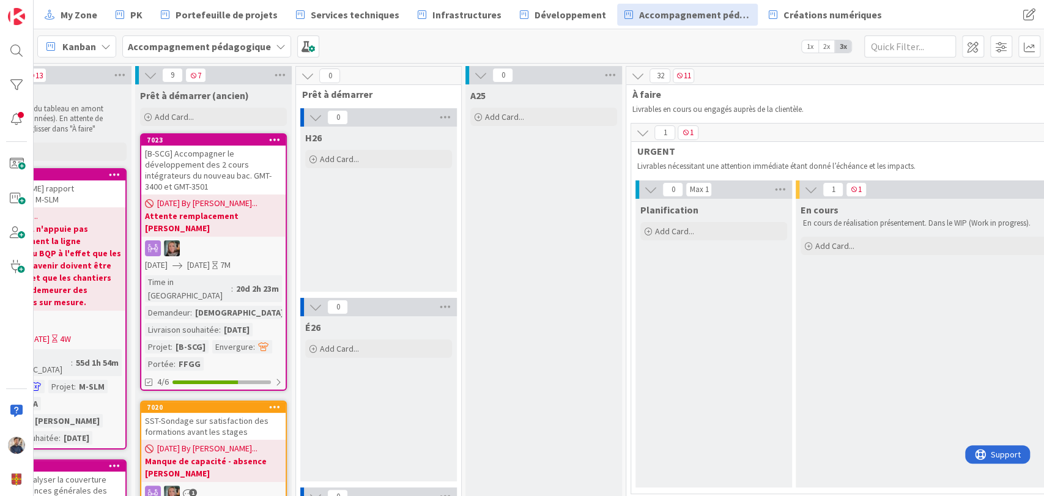
scroll to position [0, 266]
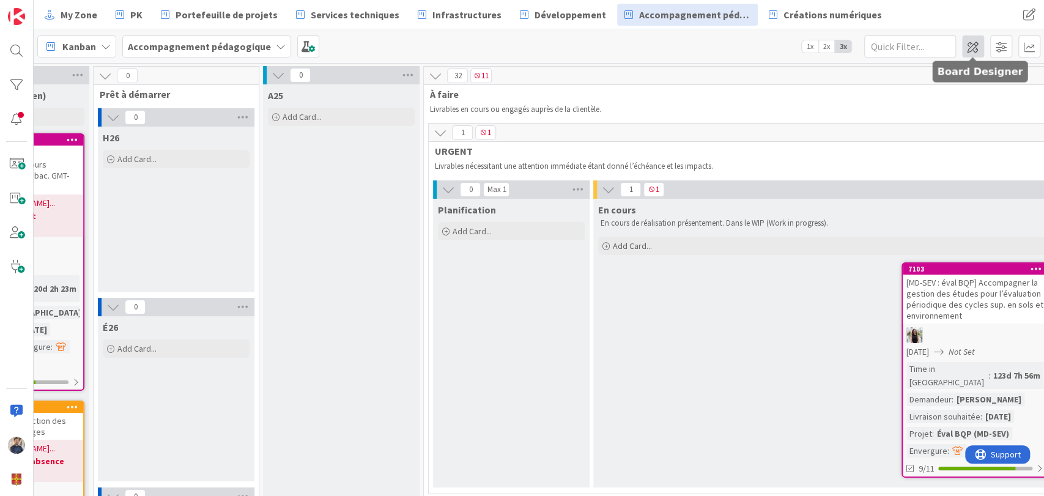
click at [972, 42] on span at bounding box center [973, 46] width 22 height 22
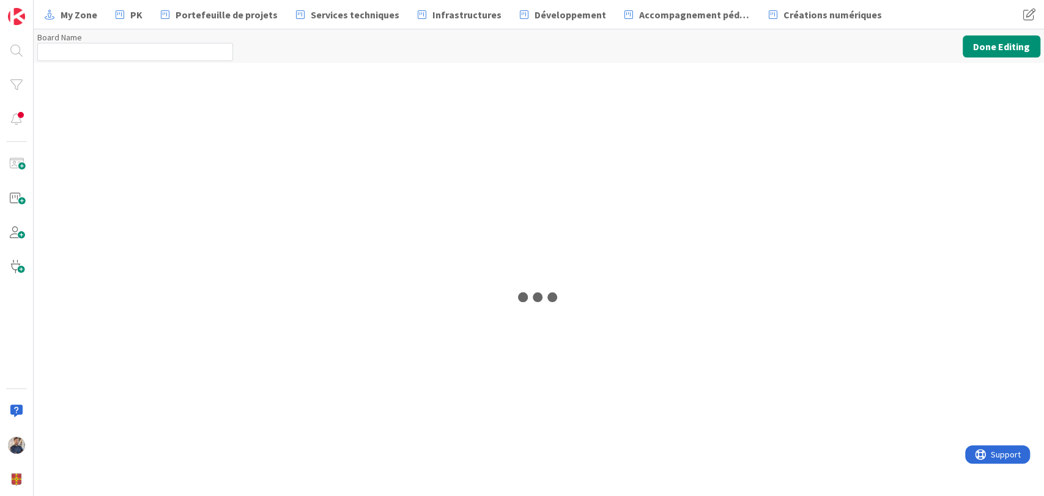
type input "Accompagnement pédagogique"
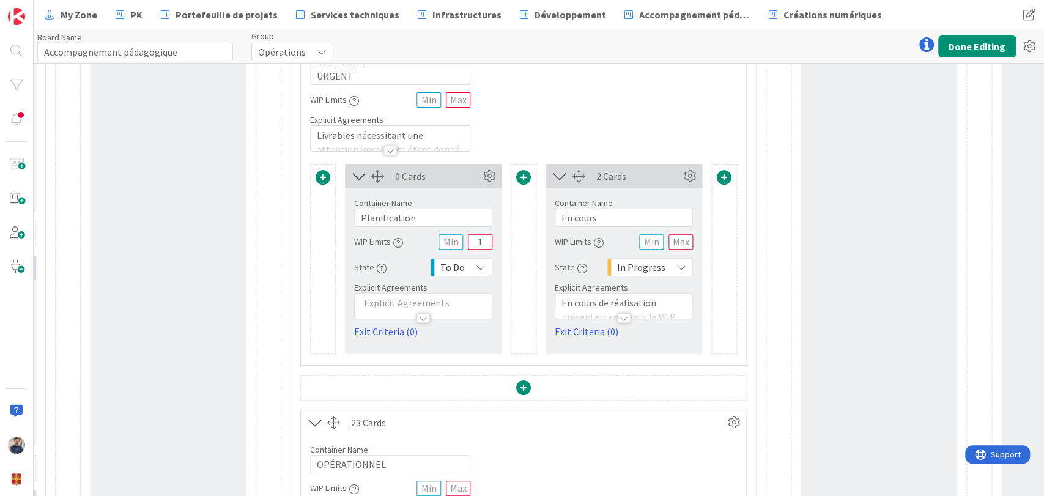
scroll to position [234, 608]
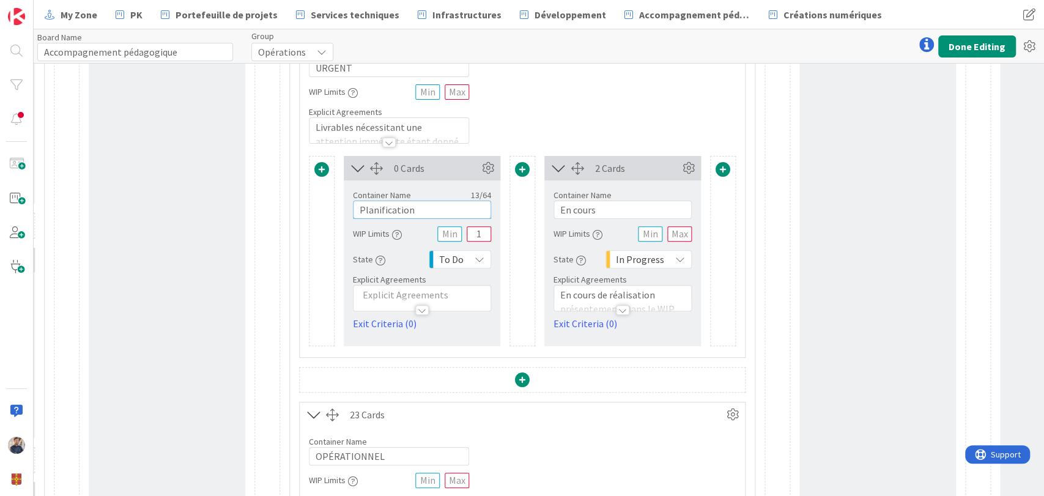
click at [428, 202] on input "Planification" at bounding box center [422, 210] width 138 height 18
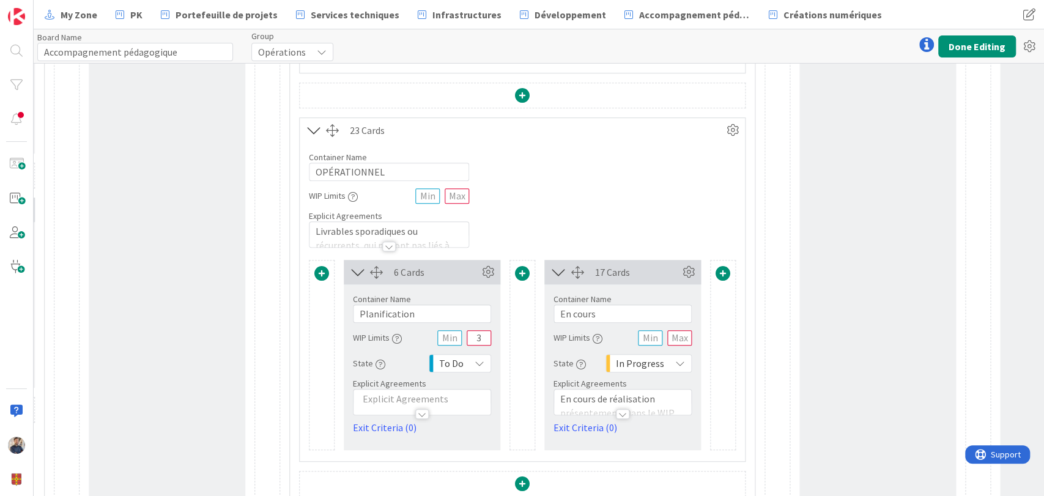
scroll to position [519, 608]
type input "Prêt à démarrer"
click at [403, 307] on input "Planification" at bounding box center [422, 313] width 138 height 18
paste input "rêt à démarrer"
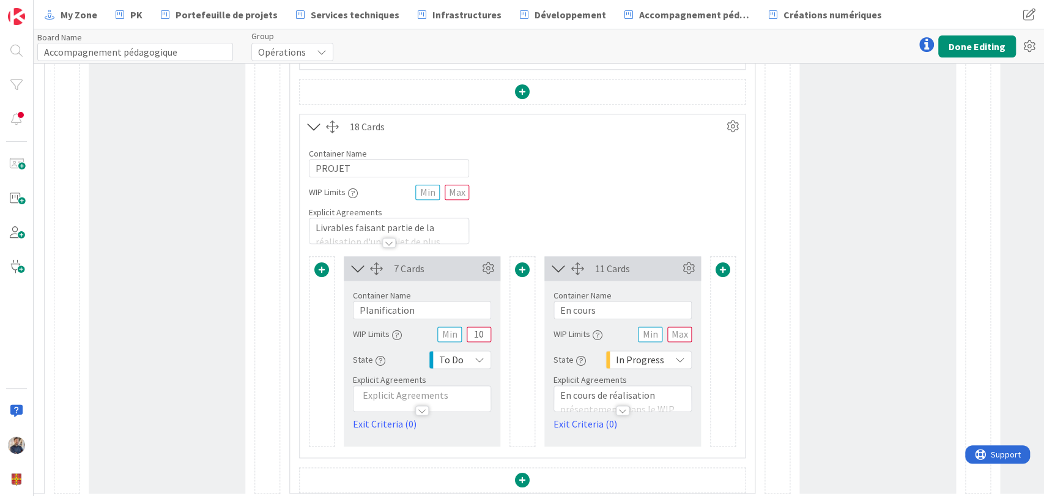
type input "Prêt à démarrer"
click at [393, 303] on input "Planification" at bounding box center [422, 310] width 138 height 18
paste input "rêt à démarrer"
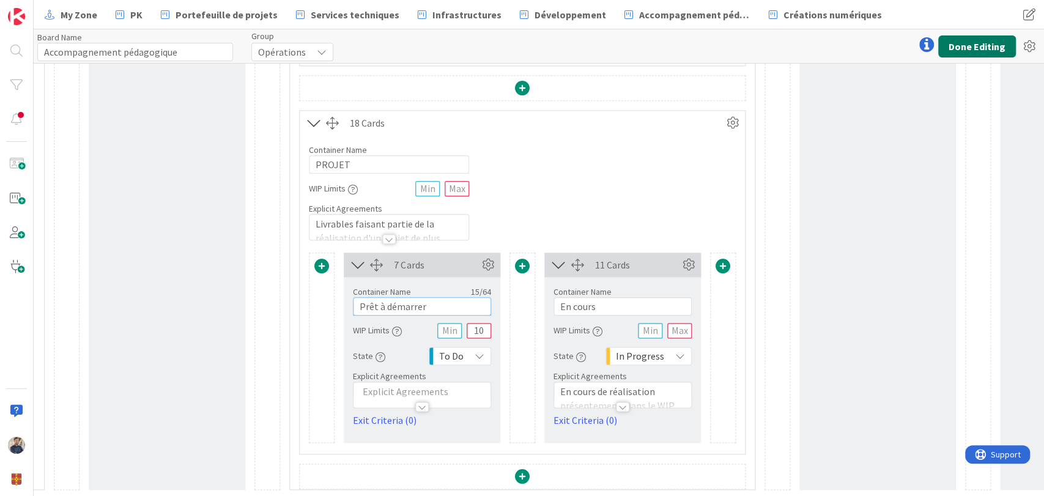
type input "Prêt à démarrer"
click at [973, 40] on button "Done Editing" at bounding box center [978, 46] width 78 height 22
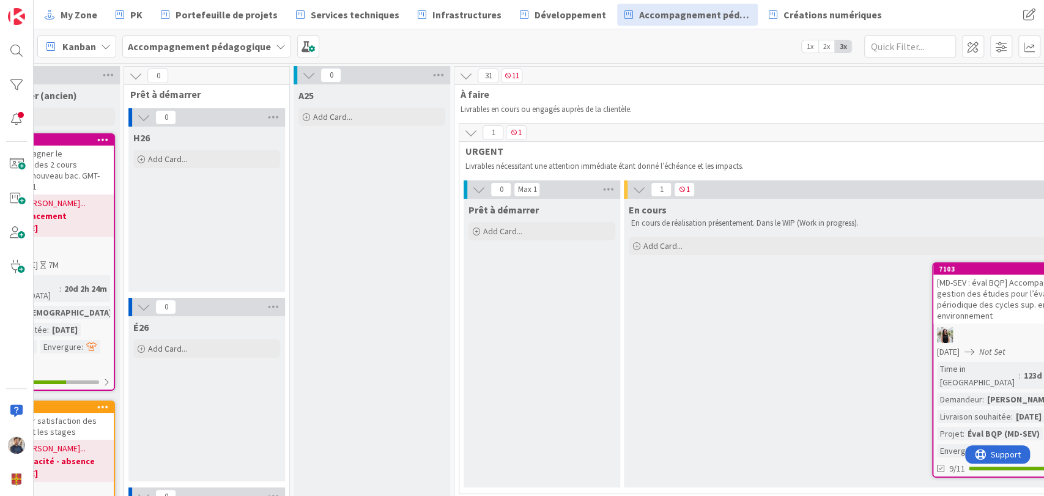
scroll to position [0, 234]
click at [889, 145] on span "URGENT" at bounding box center [845, 151] width 759 height 12
click at [975, 43] on span at bounding box center [973, 46] width 22 height 22
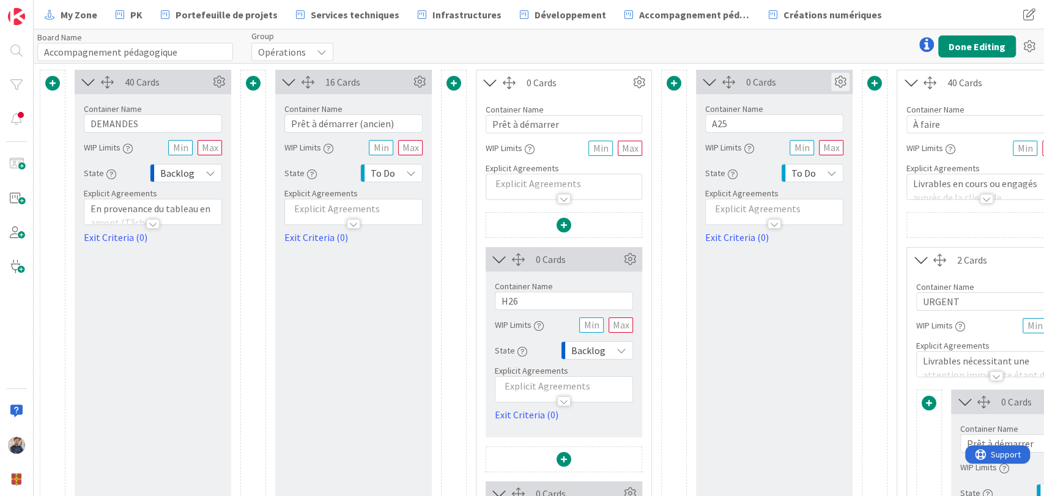
click at [841, 80] on icon at bounding box center [841, 82] width 18 height 18
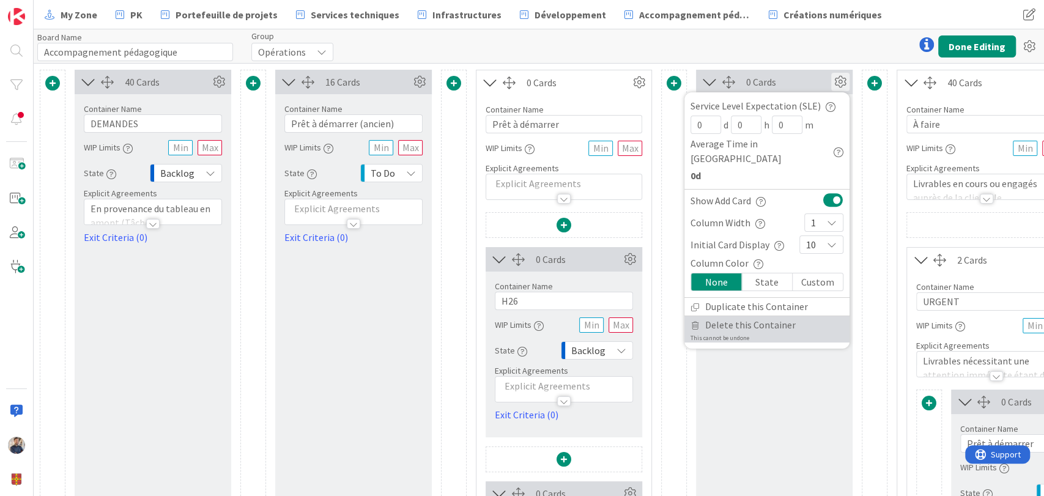
click at [766, 316] on span "Delete this Container" at bounding box center [750, 325] width 91 height 18
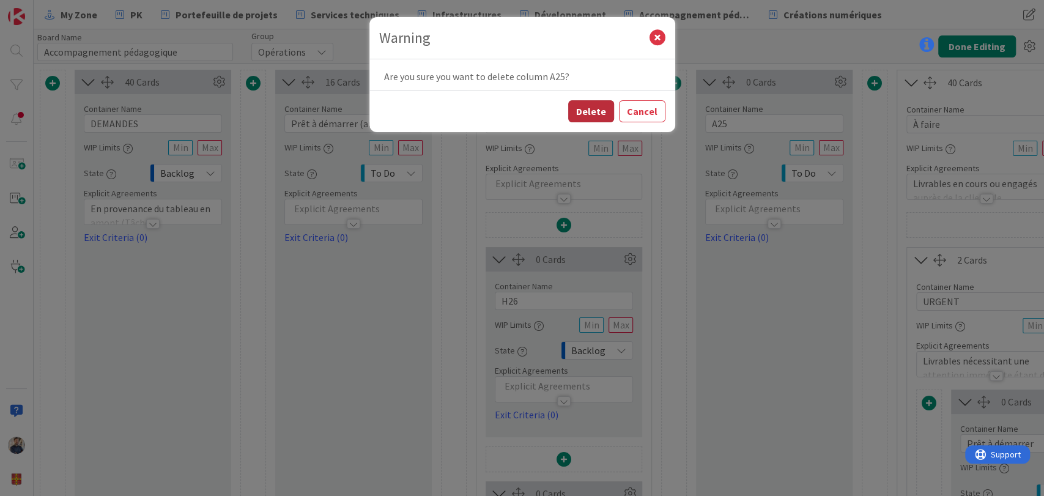
click at [598, 105] on button "Delete" at bounding box center [591, 111] width 46 height 22
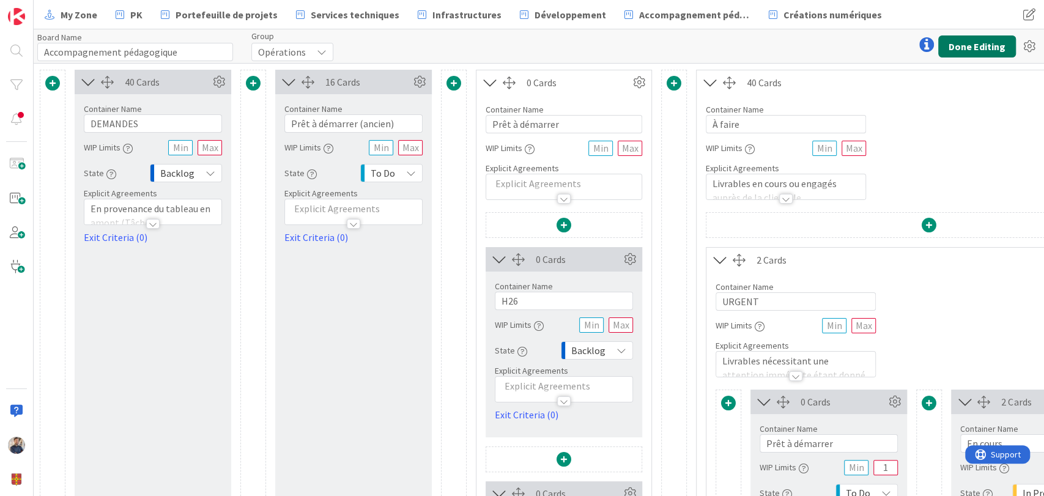
click at [974, 42] on button "Done Editing" at bounding box center [978, 46] width 78 height 22
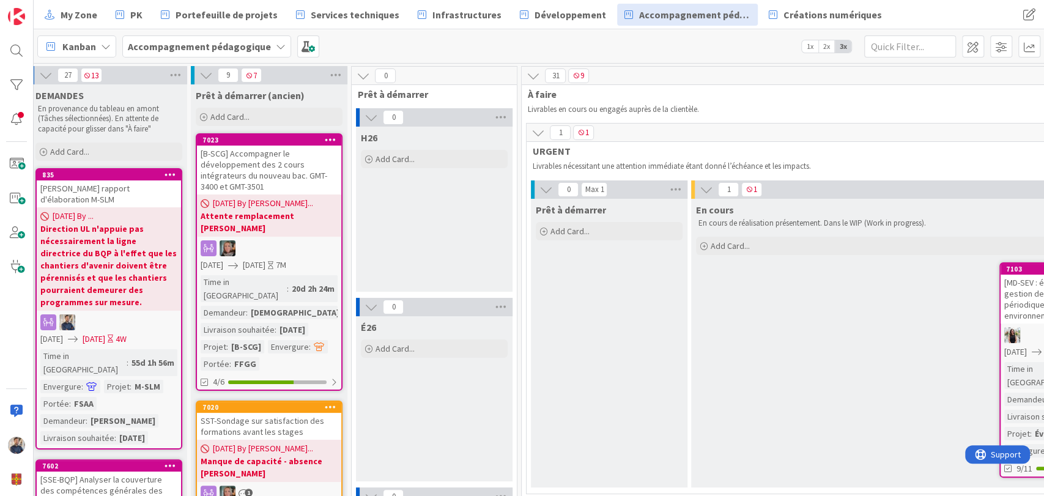
scroll to position [0, 8]
click at [811, 47] on span "1x" at bounding box center [810, 46] width 17 height 12
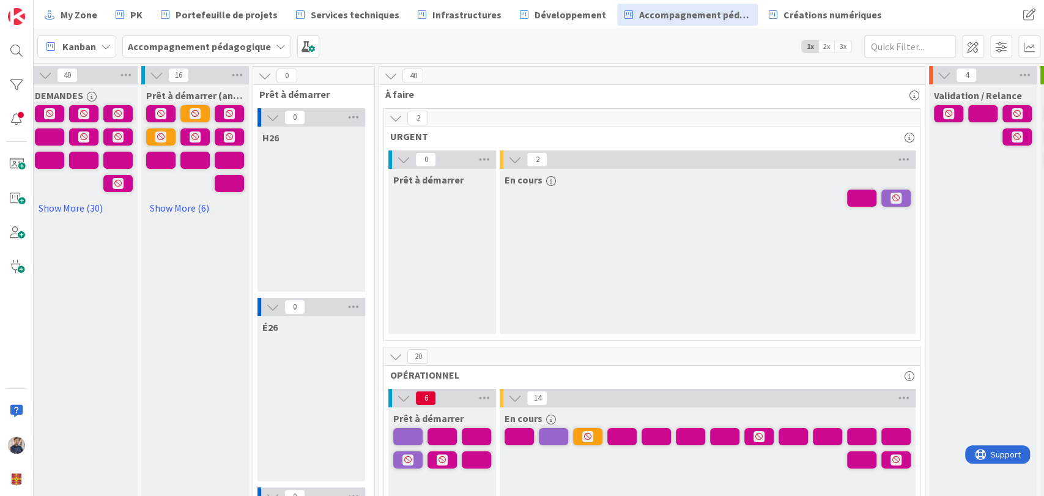
click at [202, 43] on b "Accompagnement pédagogique" at bounding box center [199, 46] width 143 height 12
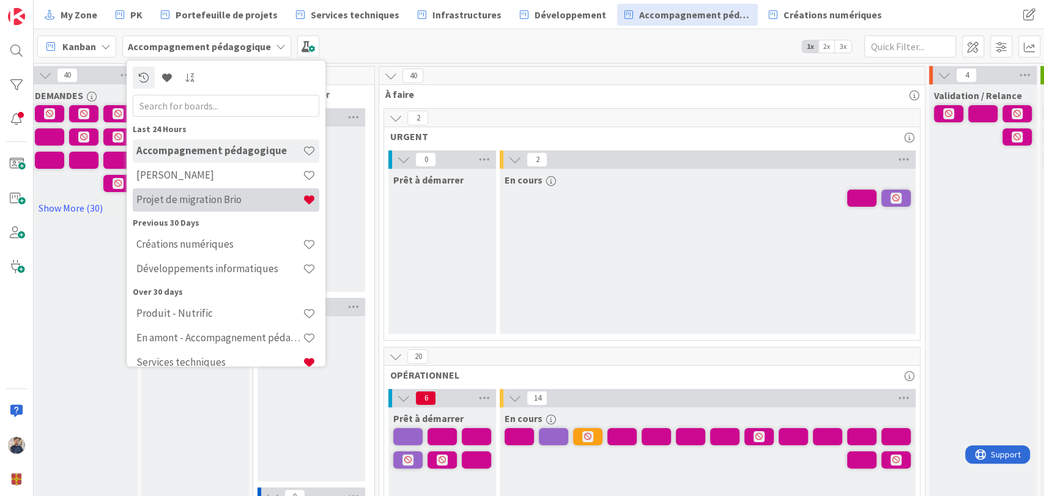
click at [212, 197] on h4 "Projet de migration Brio" at bounding box center [219, 200] width 166 height 12
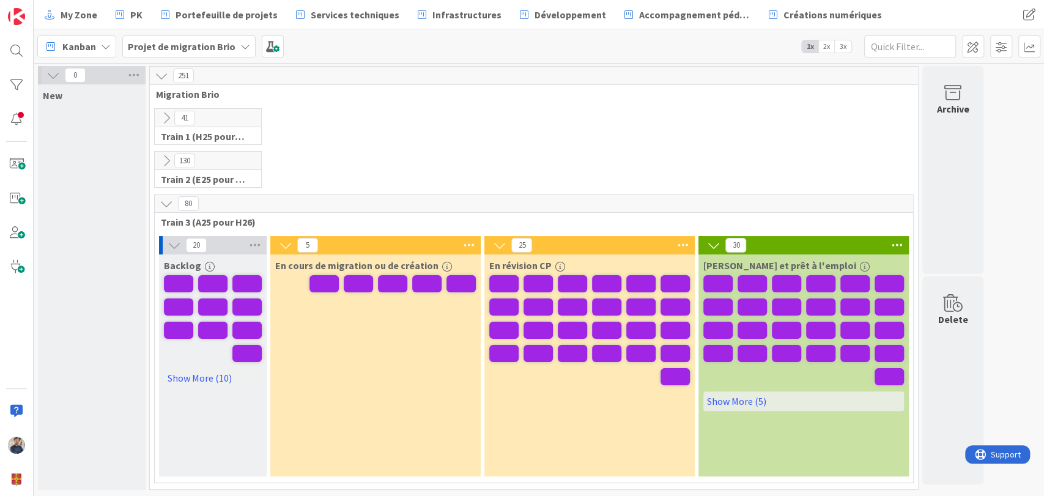
click at [88, 43] on span "Kanban" at bounding box center [79, 46] width 34 height 15
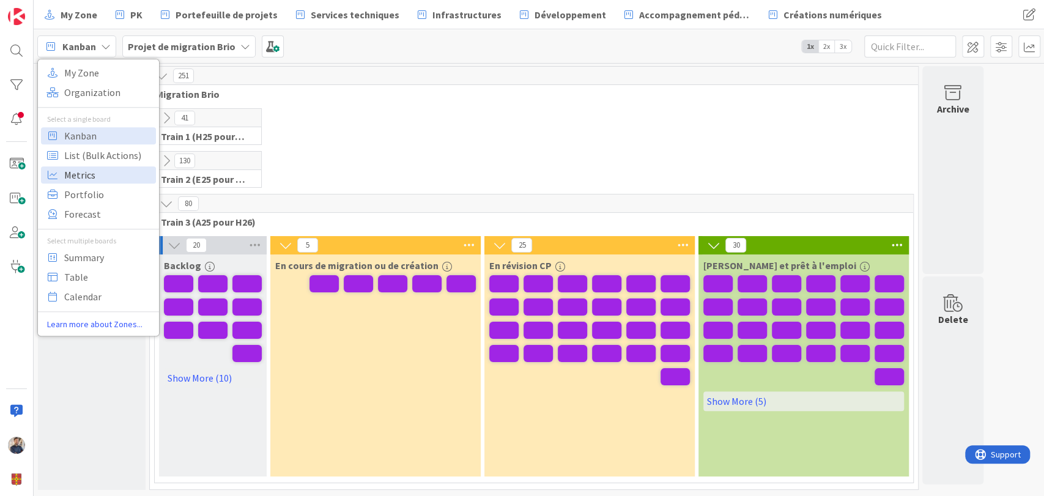
click at [91, 174] on span "Metrics" at bounding box center [108, 175] width 88 height 18
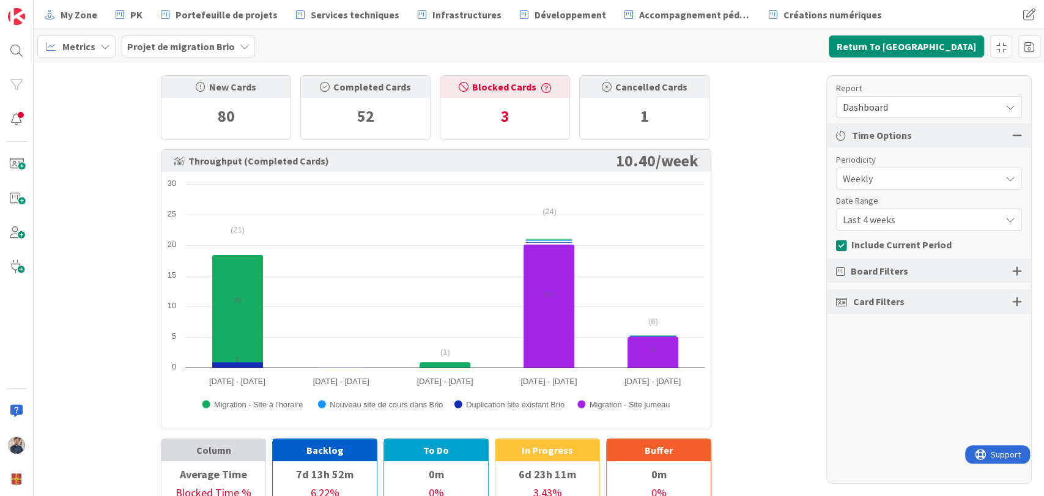
click at [990, 113] on span "Dashboard" at bounding box center [919, 107] width 152 height 17
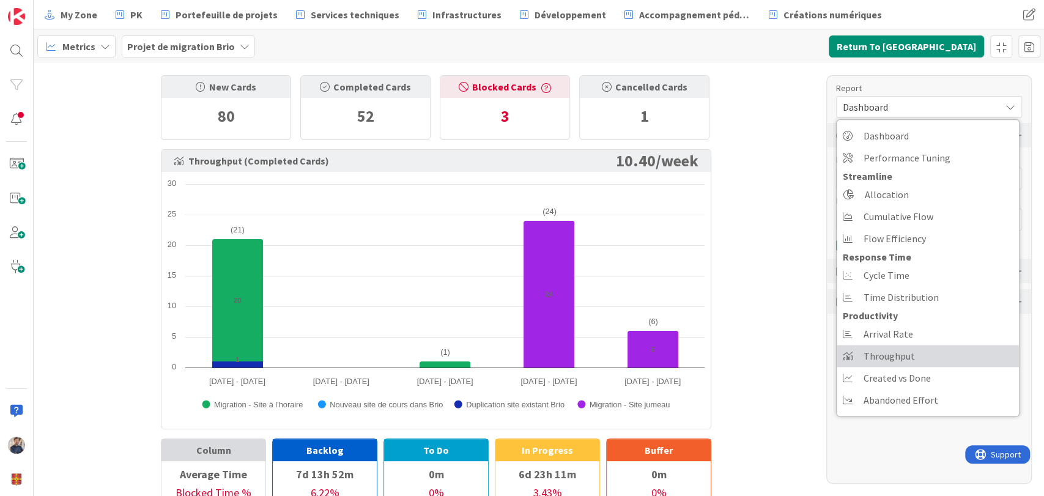
click at [939, 353] on link "Throughput" at bounding box center [928, 356] width 182 height 22
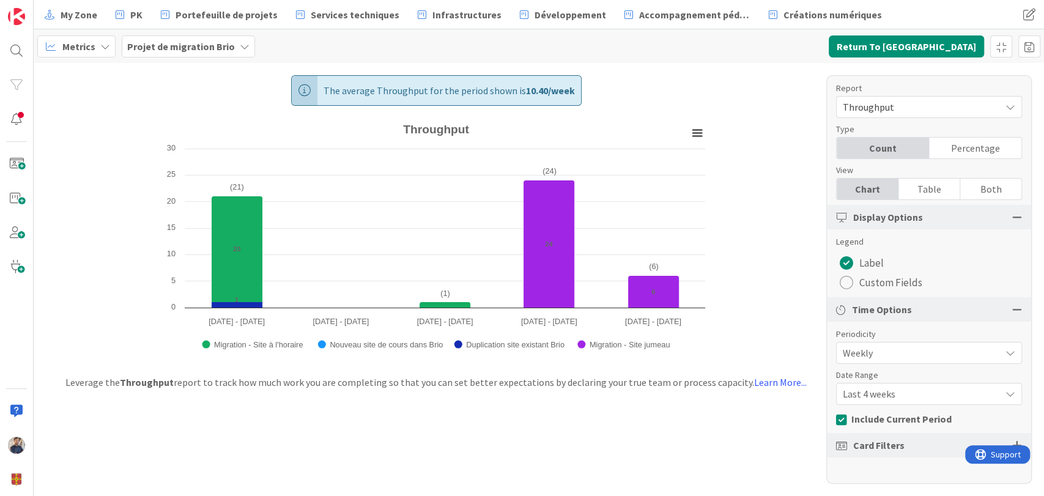
click at [889, 362] on span "Last 4 weeks" at bounding box center [919, 352] width 152 height 17
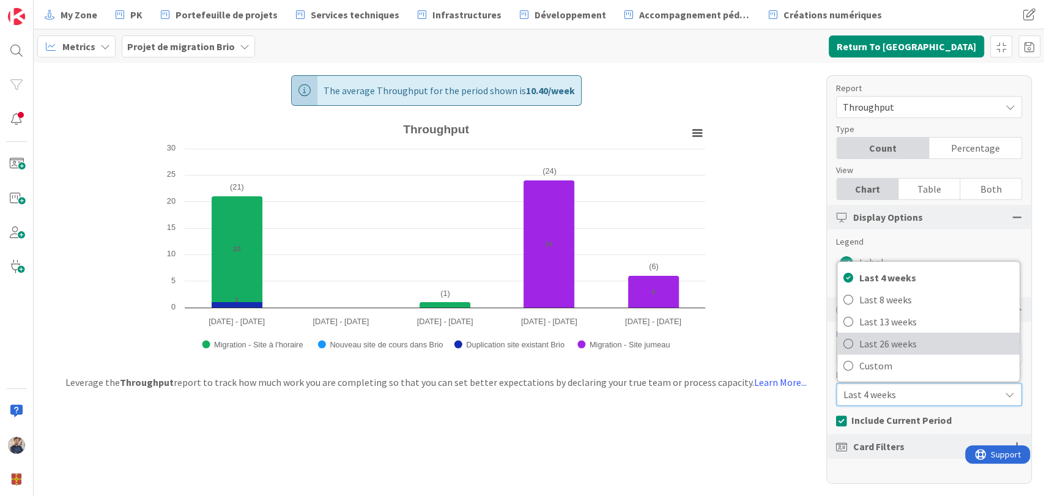
click at [906, 340] on span "Last 26 weeks" at bounding box center [937, 344] width 154 height 18
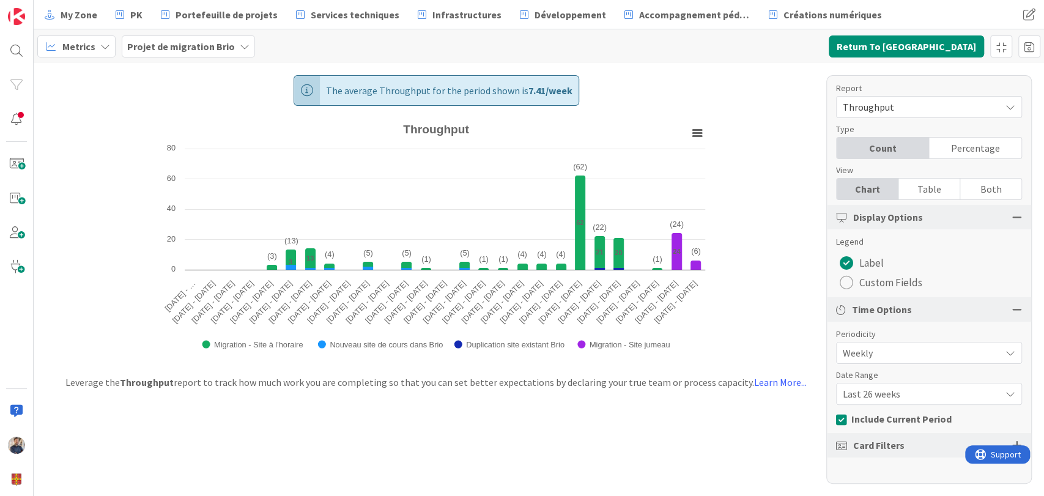
click at [892, 362] on span "Last 26 weeks" at bounding box center [919, 352] width 152 height 17
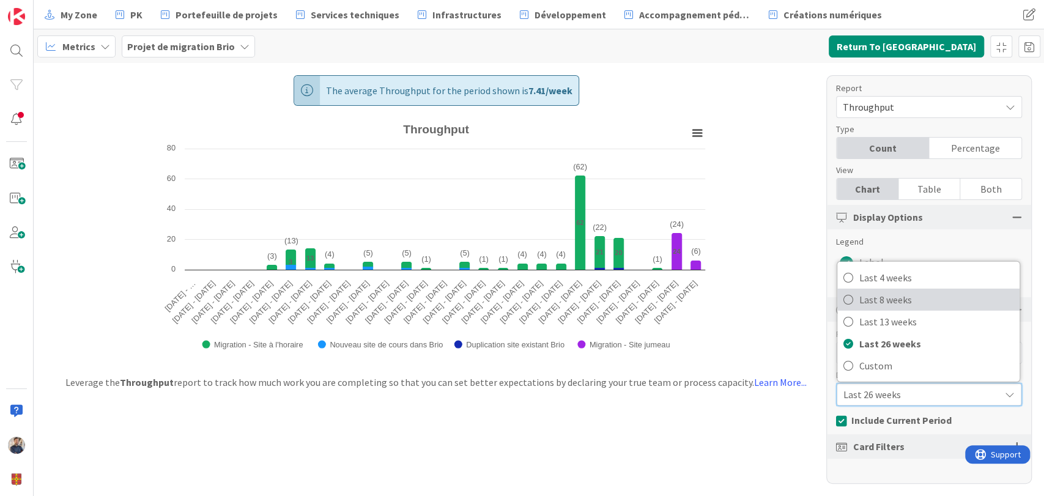
click at [897, 302] on span "Last 8 weeks" at bounding box center [937, 300] width 154 height 18
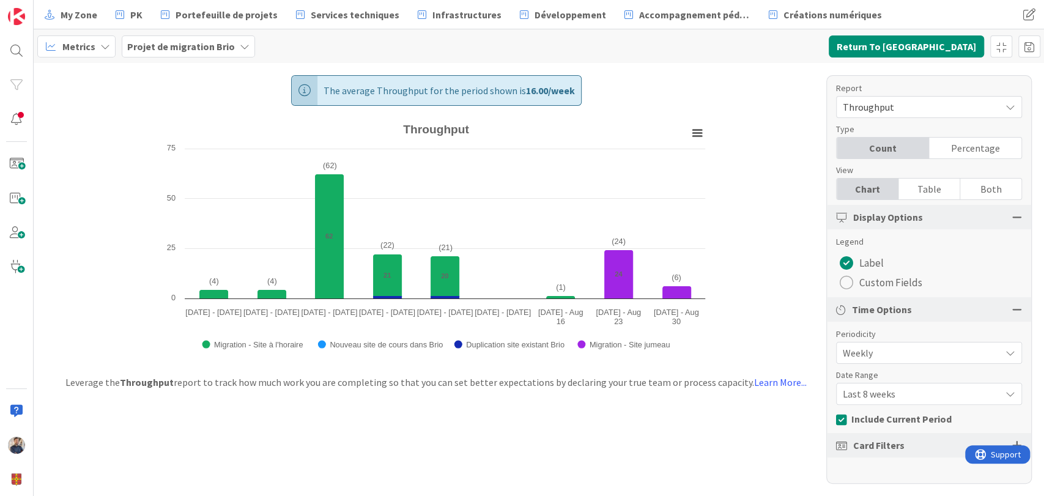
click at [103, 47] on icon at bounding box center [105, 47] width 10 height 10
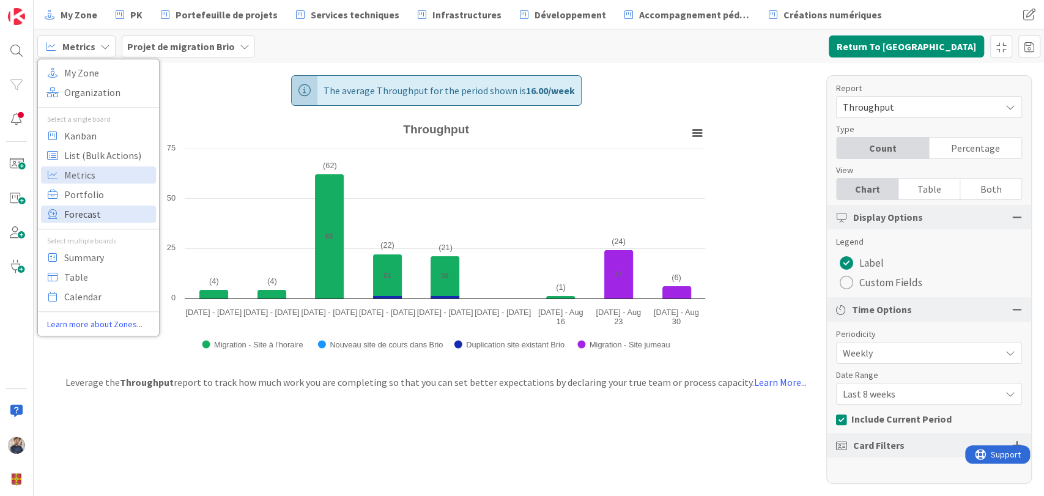
click at [95, 216] on span "Forecast" at bounding box center [108, 214] width 88 height 18
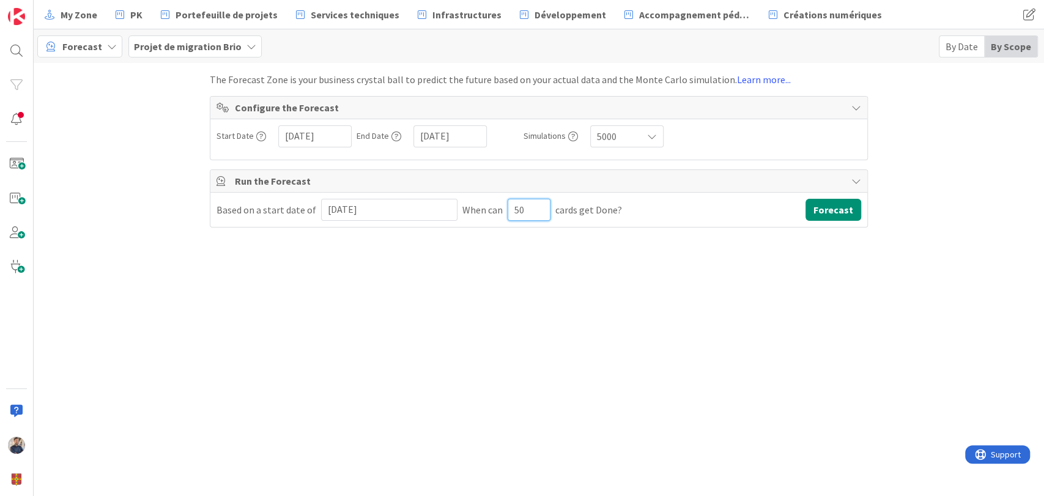
drag, startPoint x: 512, startPoint y: 207, endPoint x: 440, endPoint y: 205, distance: 71.6
click at [440, 205] on div "Based on a start date of 2025/08/26 Navigate forward to interact with the calen…" at bounding box center [539, 210] width 645 height 22
type input "900"
click at [364, 211] on input "2025/08/26" at bounding box center [389, 209] width 123 height 21
click at [341, 243] on icon "Move backward to switch to the previous month." at bounding box center [347, 242] width 12 height 12
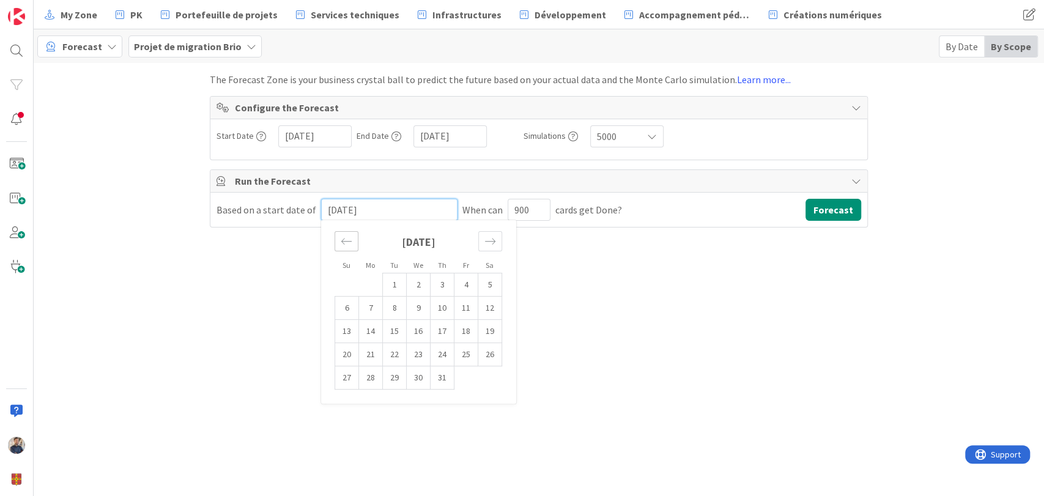
click at [341, 243] on icon "Move backward to switch to the previous month." at bounding box center [347, 242] width 12 height 12
click at [367, 354] on td "23" at bounding box center [371, 354] width 24 height 23
type input "2025/06/23"
click at [838, 212] on button "Forecast" at bounding box center [834, 210] width 56 height 22
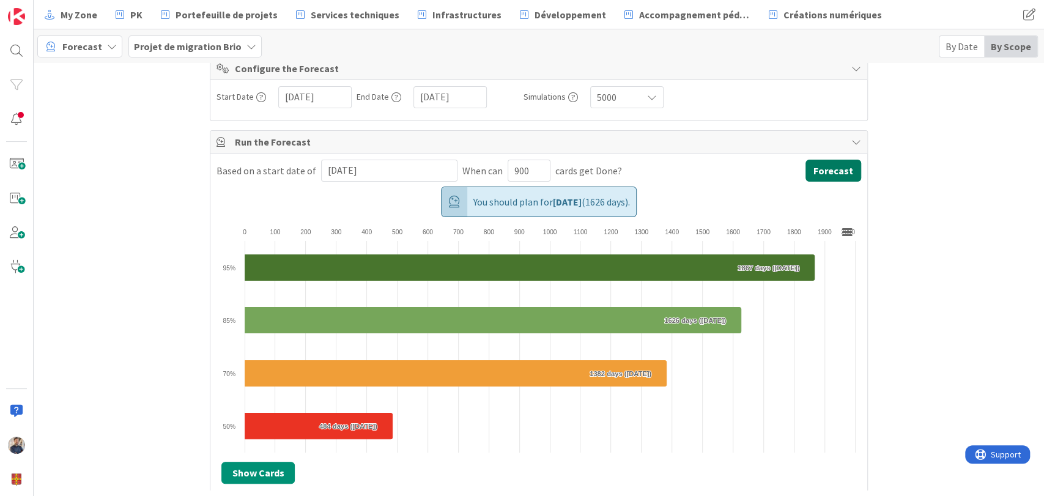
scroll to position [45, 0]
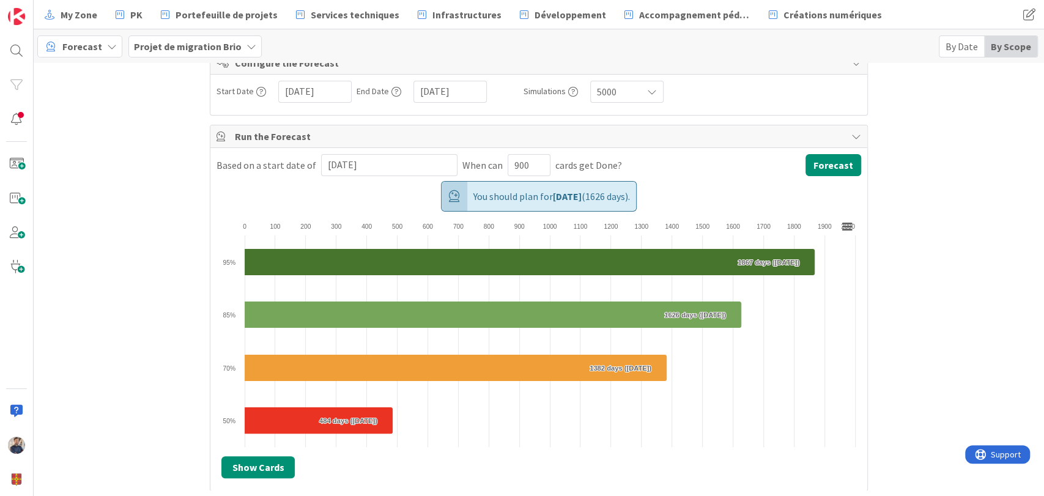
click at [153, 188] on div "The Forecast Zone is your business crystal ball to predict the future based on …" at bounding box center [539, 276] width 1011 height 427
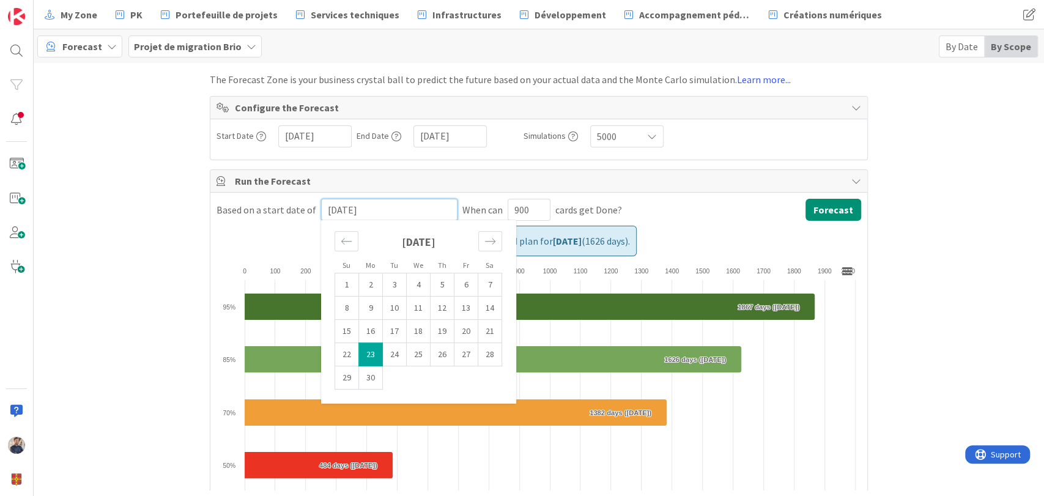
click at [396, 210] on input "2025/06/23" at bounding box center [389, 209] width 123 height 21
drag, startPoint x: 516, startPoint y: 208, endPoint x: 437, endPoint y: 202, distance: 79.2
click at [437, 202] on div "Based on a start date of 2025/06/23 Navigate forward to interact with the calen…" at bounding box center [539, 210] width 645 height 22
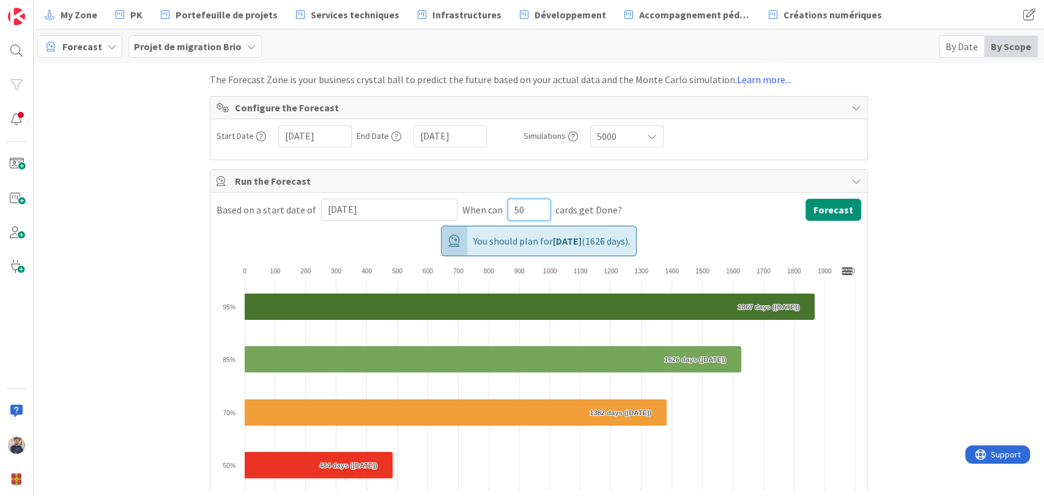
type input "50"
click at [357, 196] on div "Based on a start date of 2025/06/23 Navigate forward to interact with the calen…" at bounding box center [538, 364] width 657 height 343
click at [356, 205] on input "2025/06/23" at bounding box center [389, 209] width 123 height 21
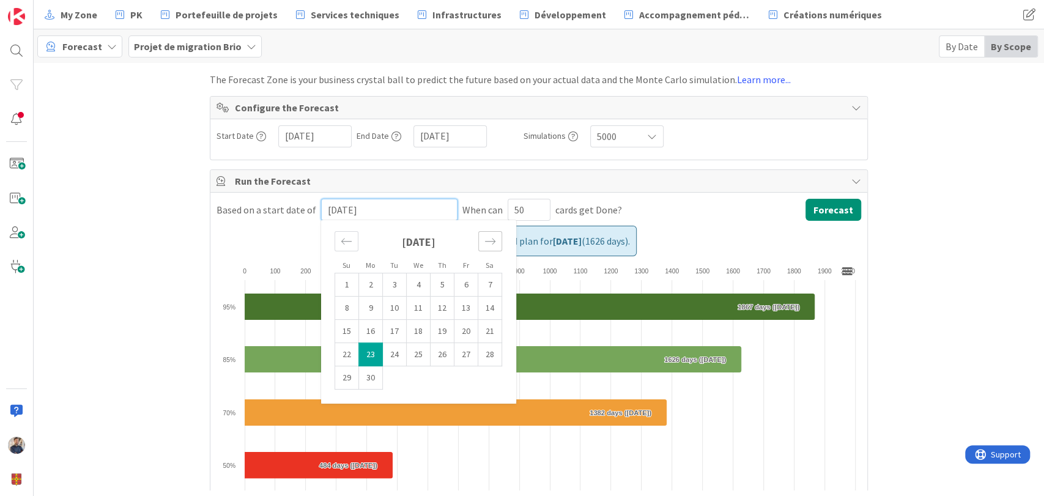
click at [485, 242] on icon "Move forward to switch to the next month." at bounding box center [491, 242] width 12 height 12
click at [480, 234] on div "Move forward to switch to the next month." at bounding box center [490, 241] width 24 height 20
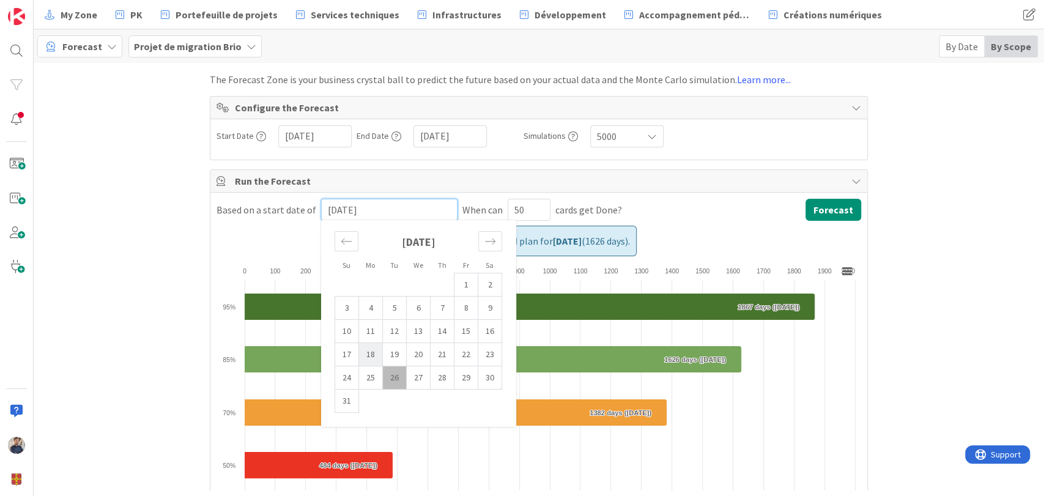
click at [359, 355] on td "18" at bounding box center [371, 354] width 24 height 23
type input "2025/08/18"
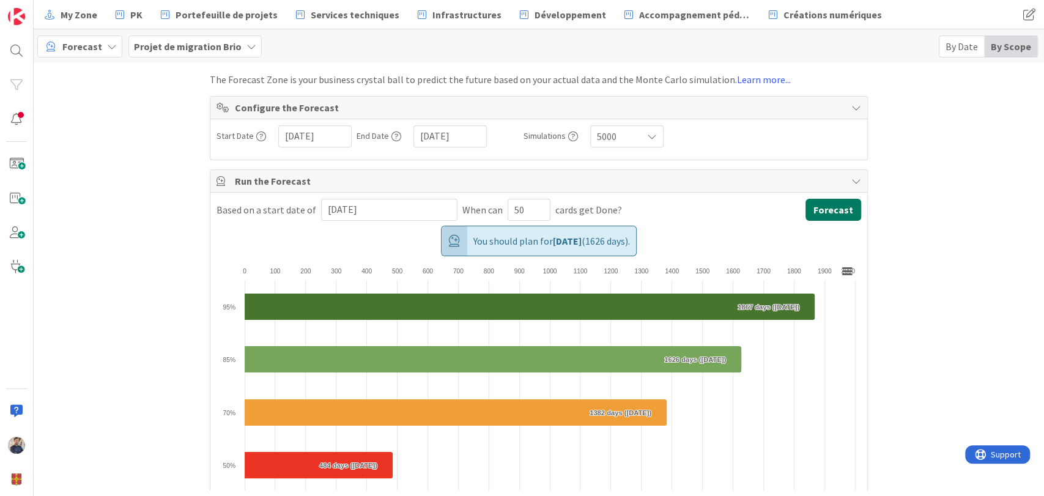
click at [834, 207] on button "Forecast" at bounding box center [834, 210] width 56 height 22
click at [160, 48] on b "Projet de migration Brio" at bounding box center [188, 46] width 108 height 12
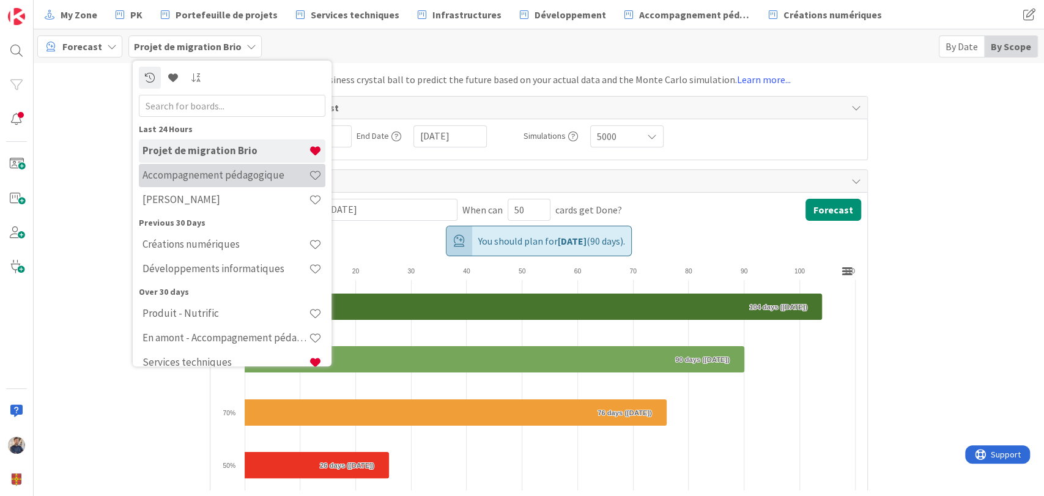
click at [198, 171] on h4 "Accompagnement pédagogique" at bounding box center [226, 175] width 166 height 12
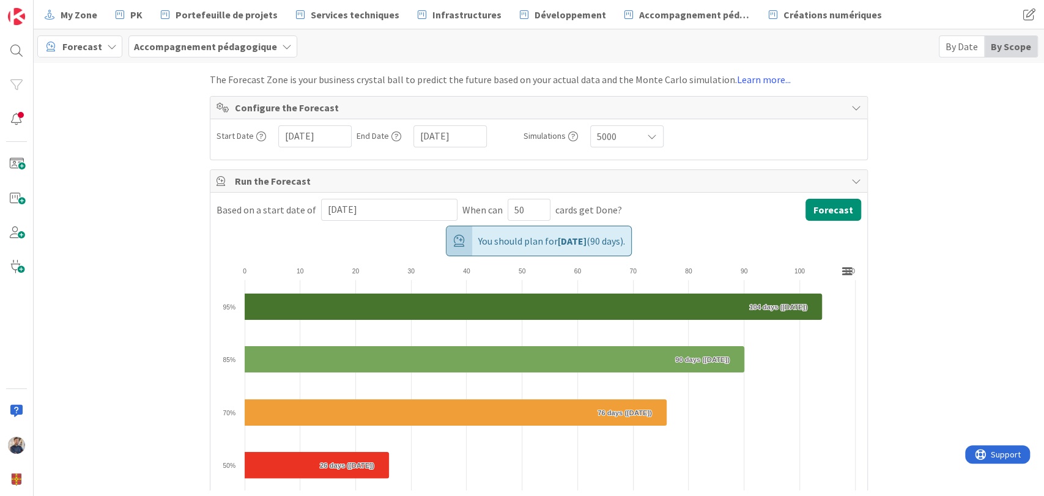
click at [73, 49] on span "Forecast" at bounding box center [82, 46] width 40 height 15
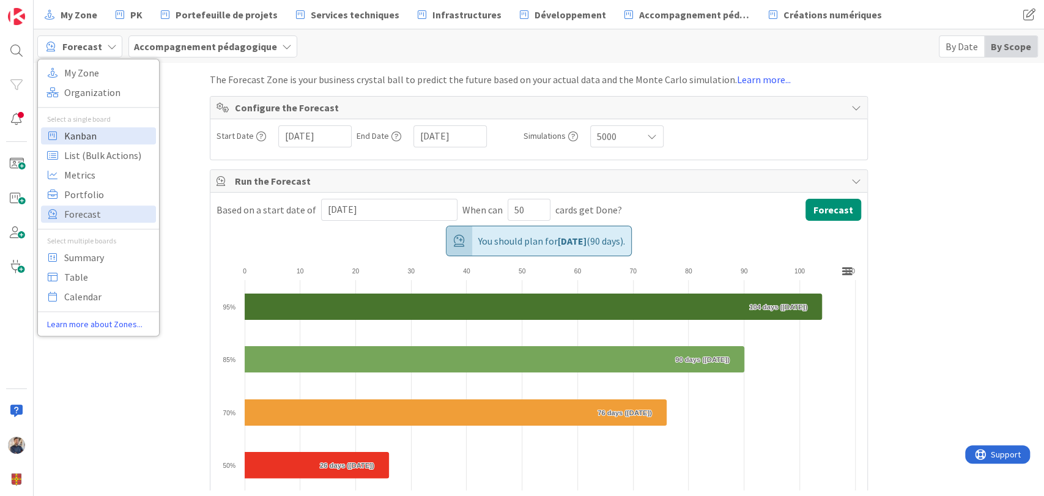
click at [97, 133] on span "Kanban" at bounding box center [108, 136] width 88 height 18
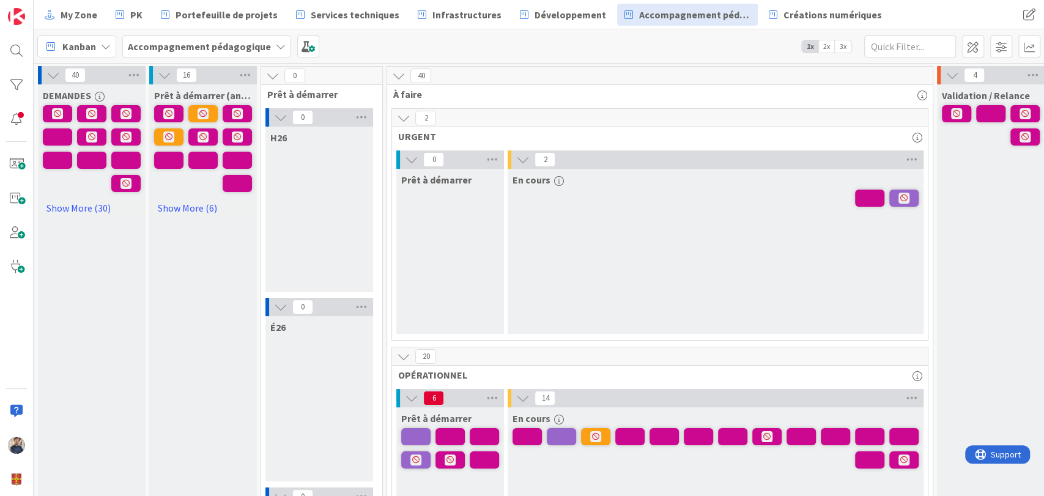
click at [590, 50] on div "Kanban Accompagnement pédagogique 1x 2x 3x" at bounding box center [539, 46] width 1011 height 34
click at [87, 49] on span "Kanban" at bounding box center [79, 46] width 34 height 15
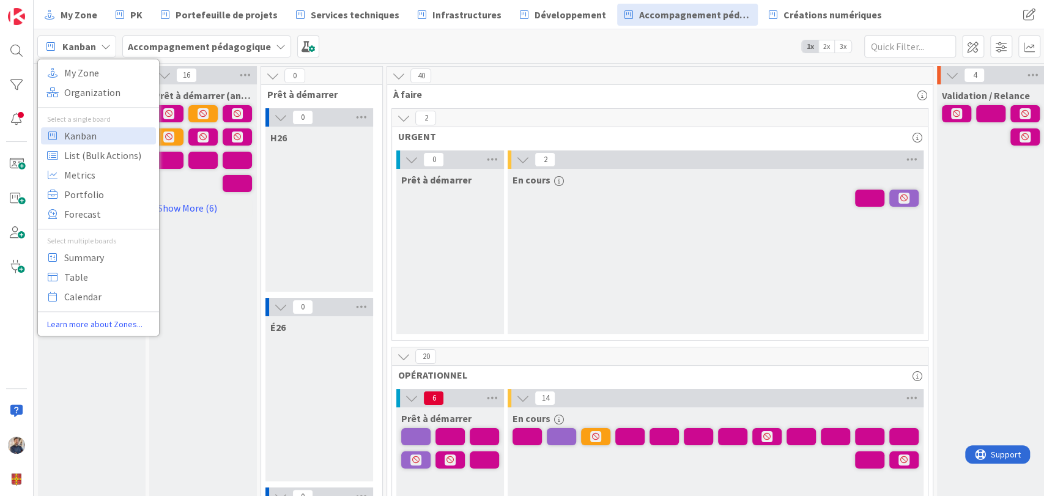
click at [220, 39] on span "Accompagnement pédagogique" at bounding box center [199, 46] width 143 height 15
